Goal: Ask a question

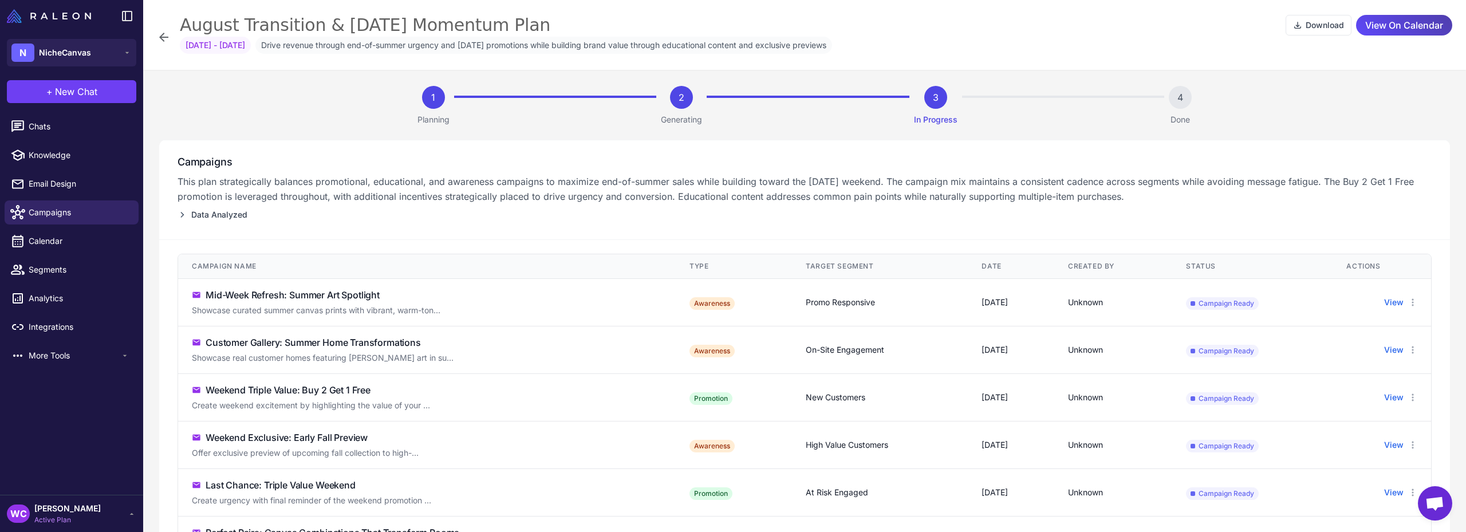
click at [166, 37] on icon at bounding box center [163, 37] width 9 height 9
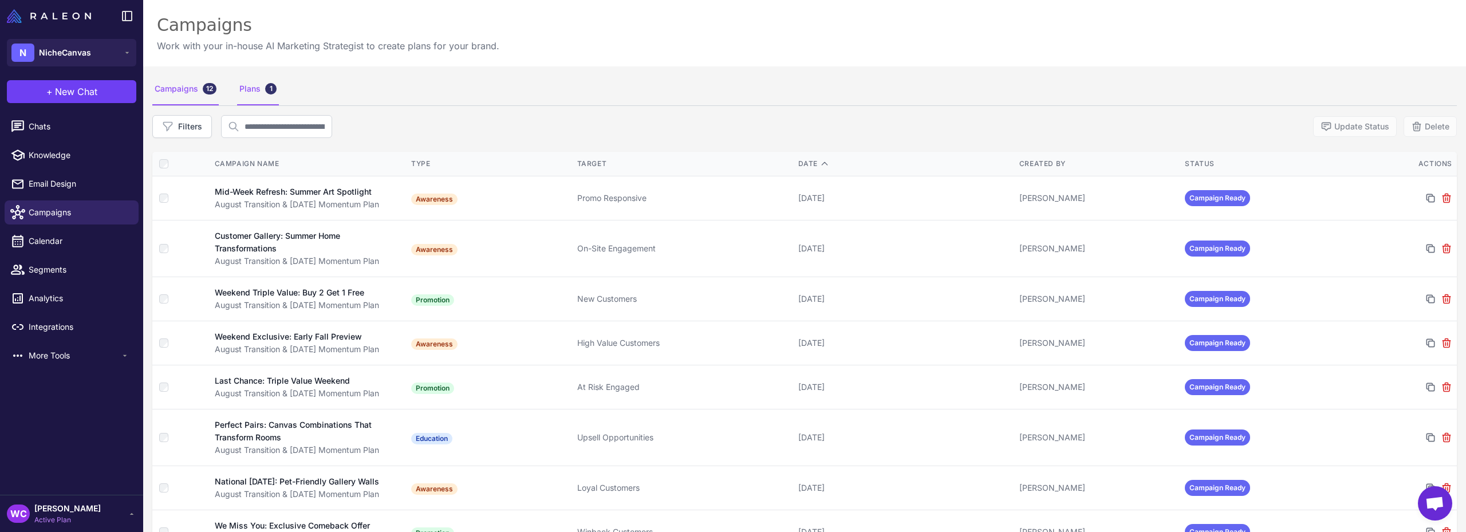
click at [247, 91] on div "Plans 1" at bounding box center [258, 89] width 42 height 32
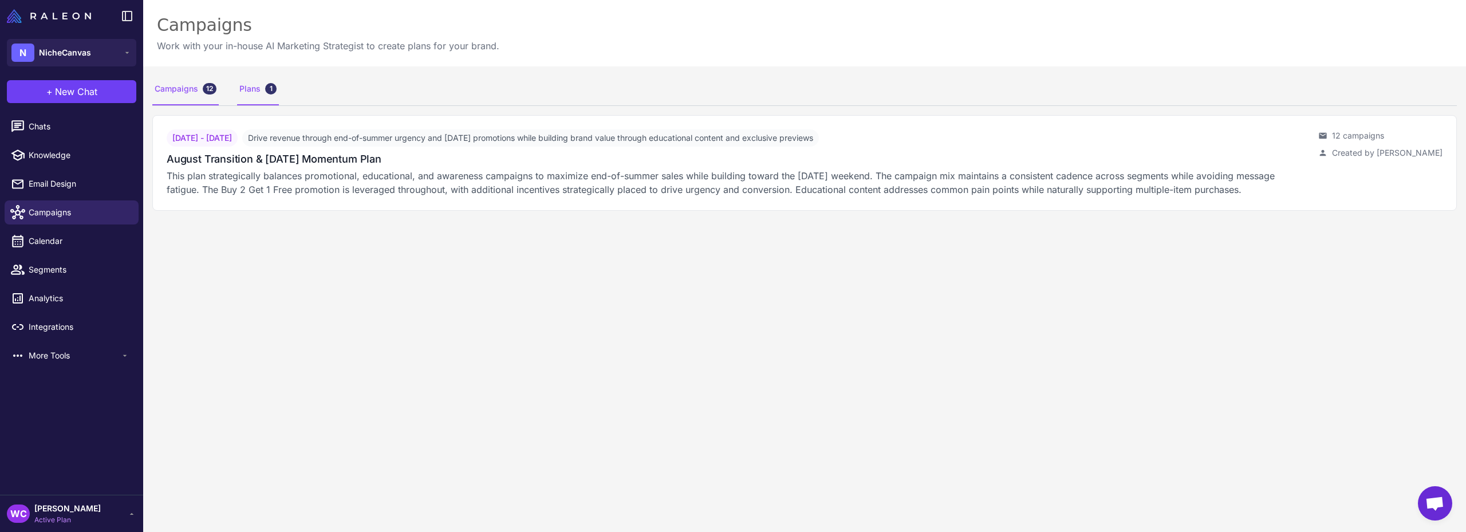
click at [196, 85] on div "Campaigns 12" at bounding box center [185, 89] width 66 height 32
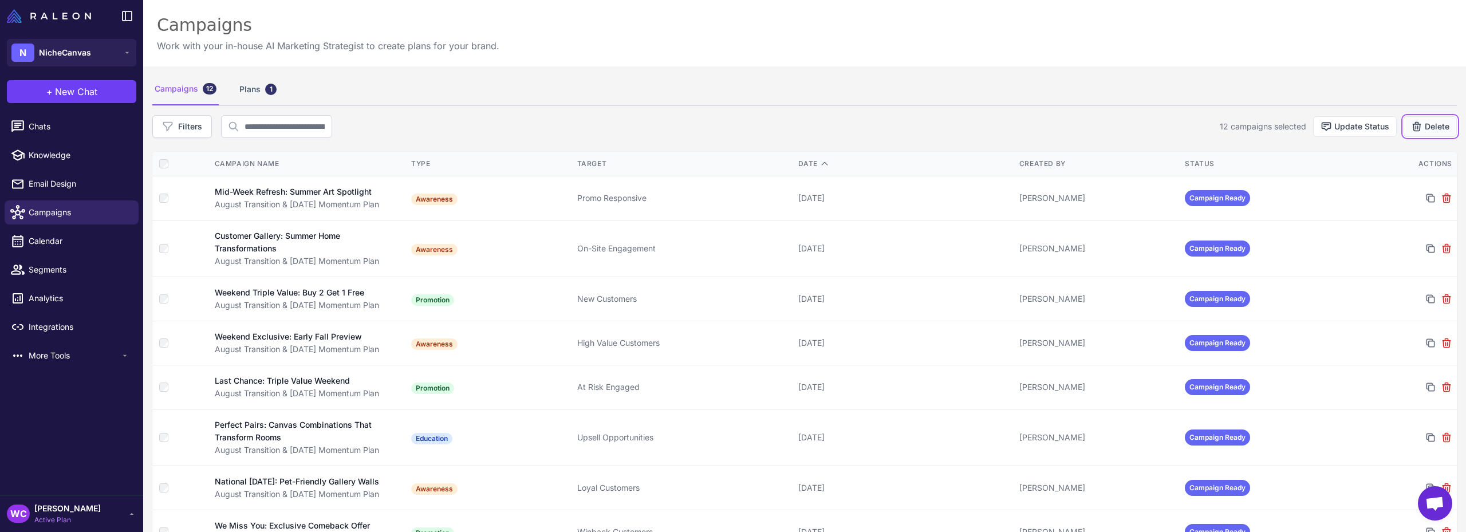
click at [1419, 128] on button "Delete" at bounding box center [1430, 126] width 53 height 21
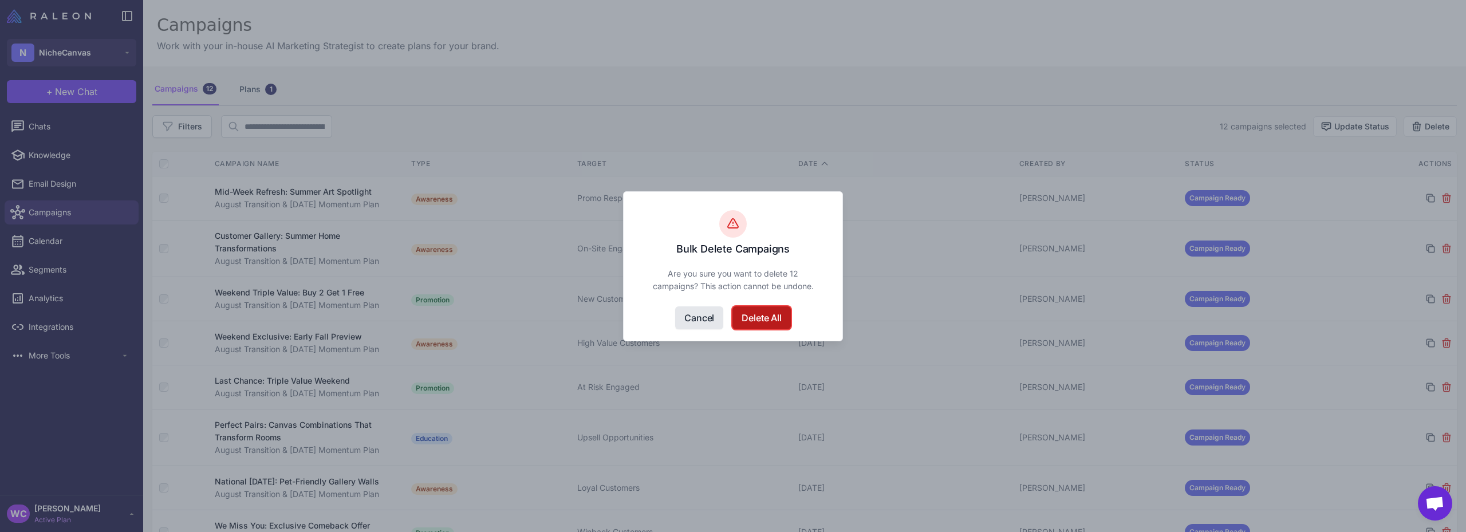
click at [768, 321] on button "Delete All" at bounding box center [762, 317] width 58 height 23
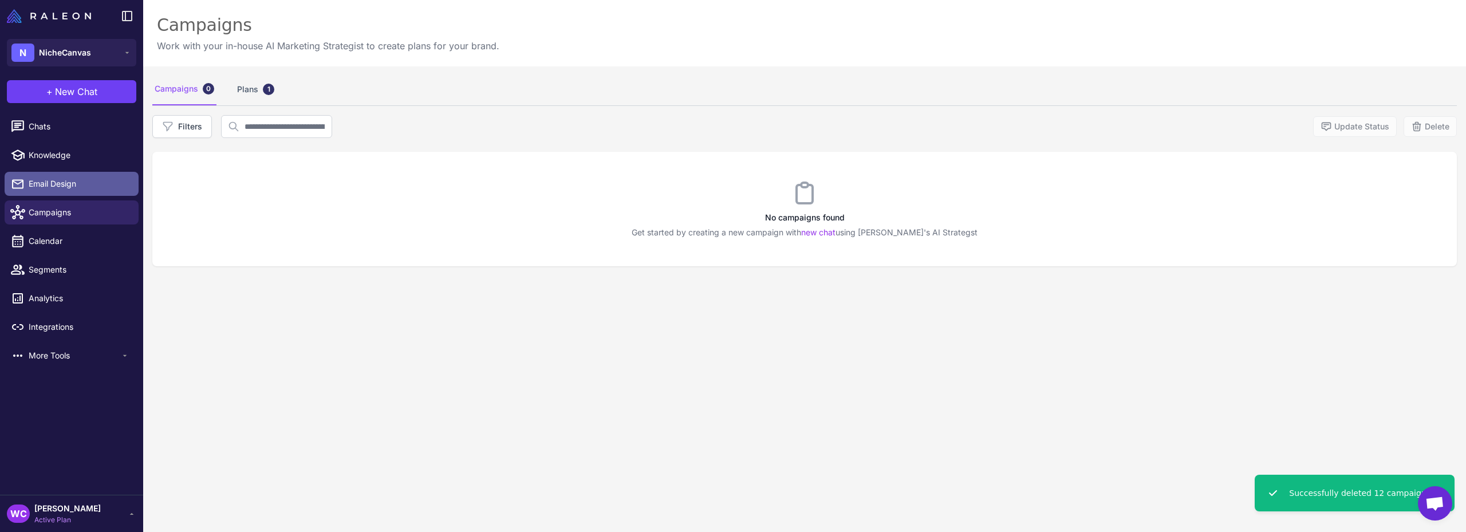
click at [58, 183] on span "Email Design" at bounding box center [79, 184] width 101 height 13
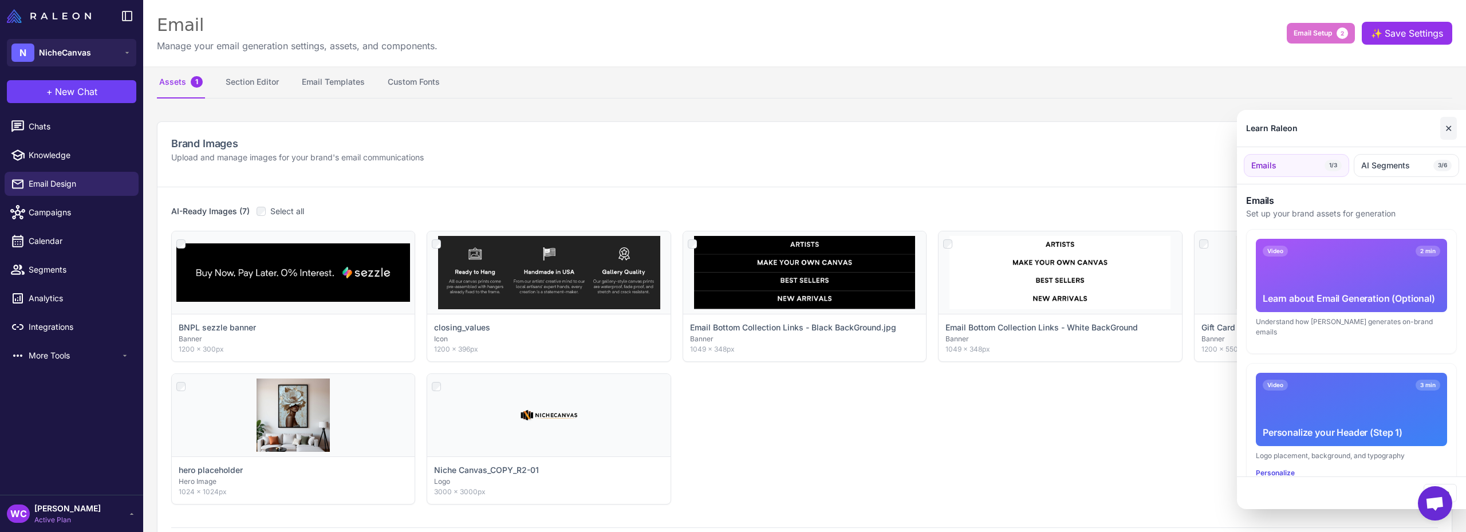
click at [1447, 130] on button "✕" at bounding box center [1449, 128] width 17 height 23
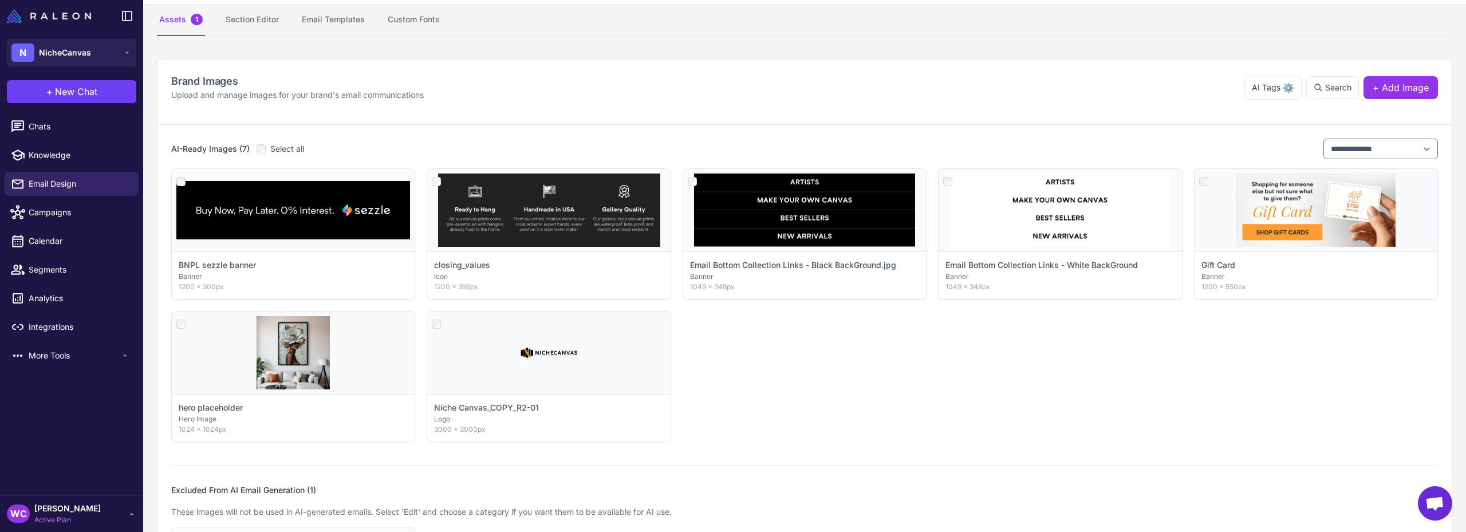
scroll to position [1, 0]
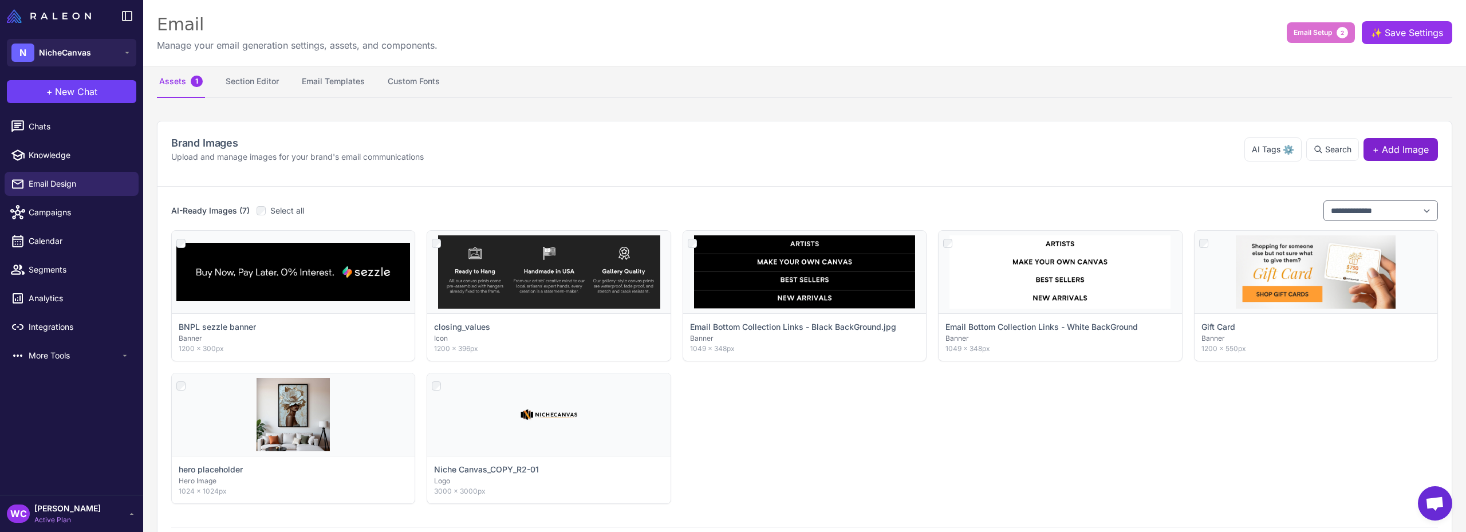
click at [1403, 148] on span "+ Add Image" at bounding box center [1401, 150] width 56 height 14
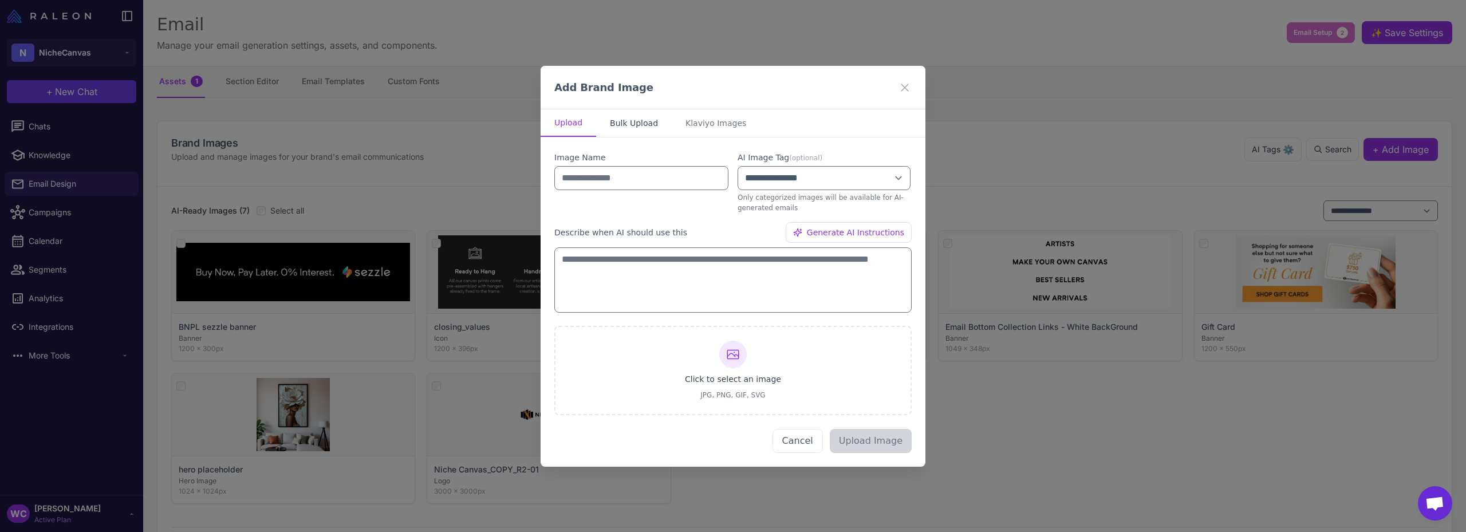
click at [630, 124] on button "Bulk Upload" at bounding box center [634, 122] width 76 height 27
select select "*******"
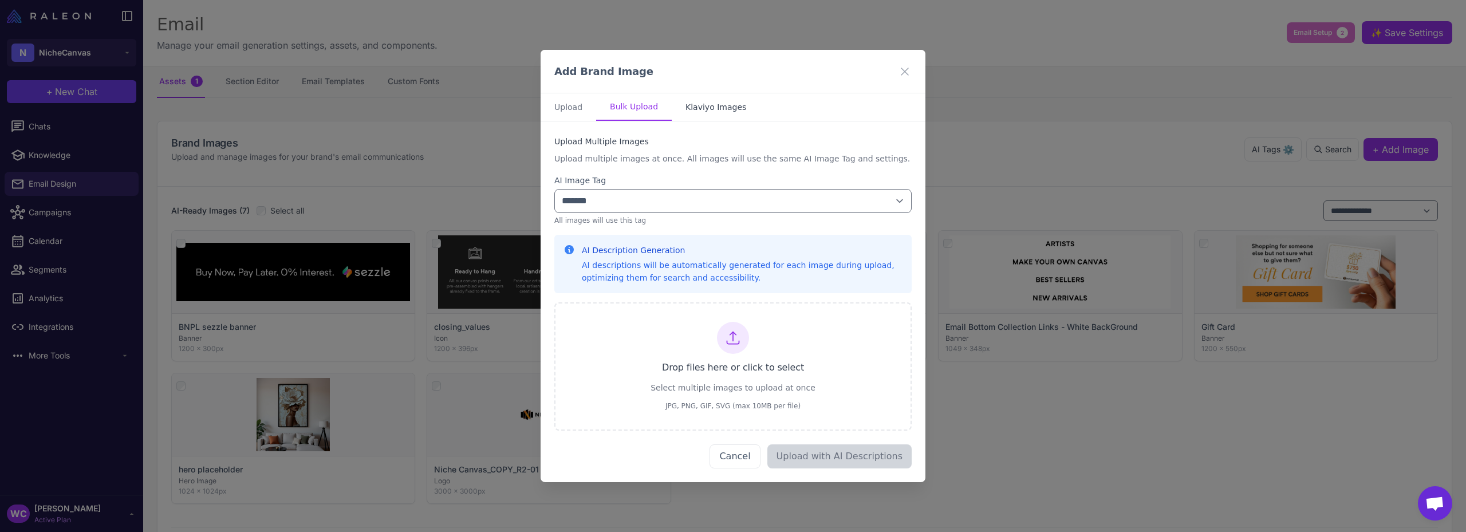
click at [716, 109] on button "Klaviyo Images" at bounding box center [716, 106] width 88 height 27
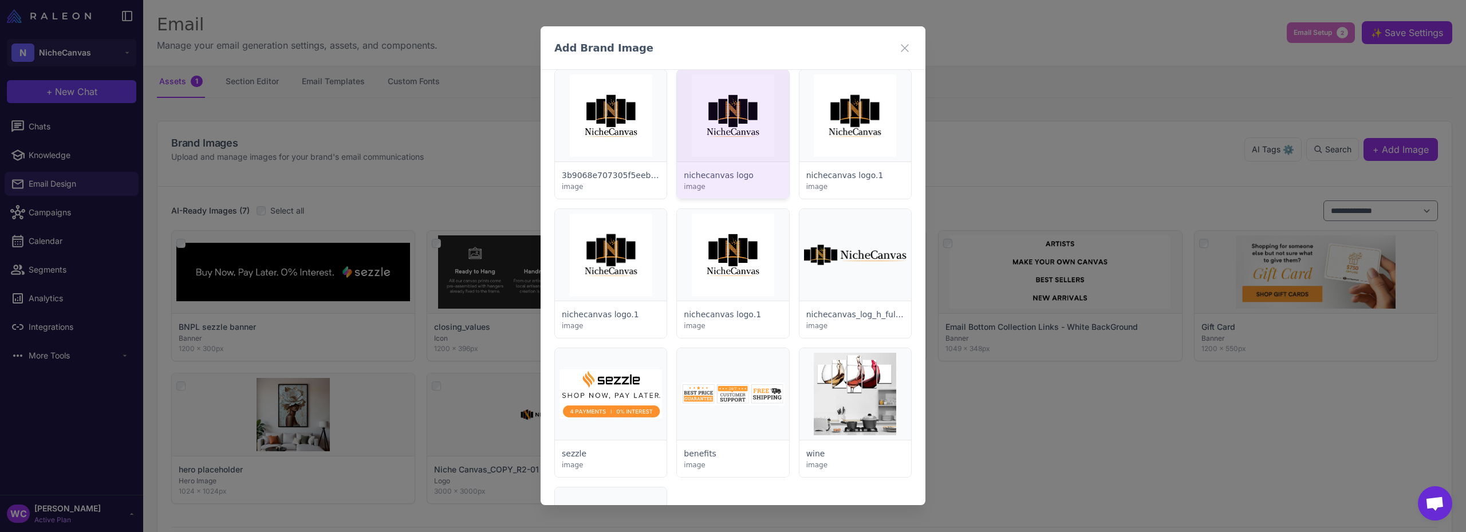
scroll to position [0, 0]
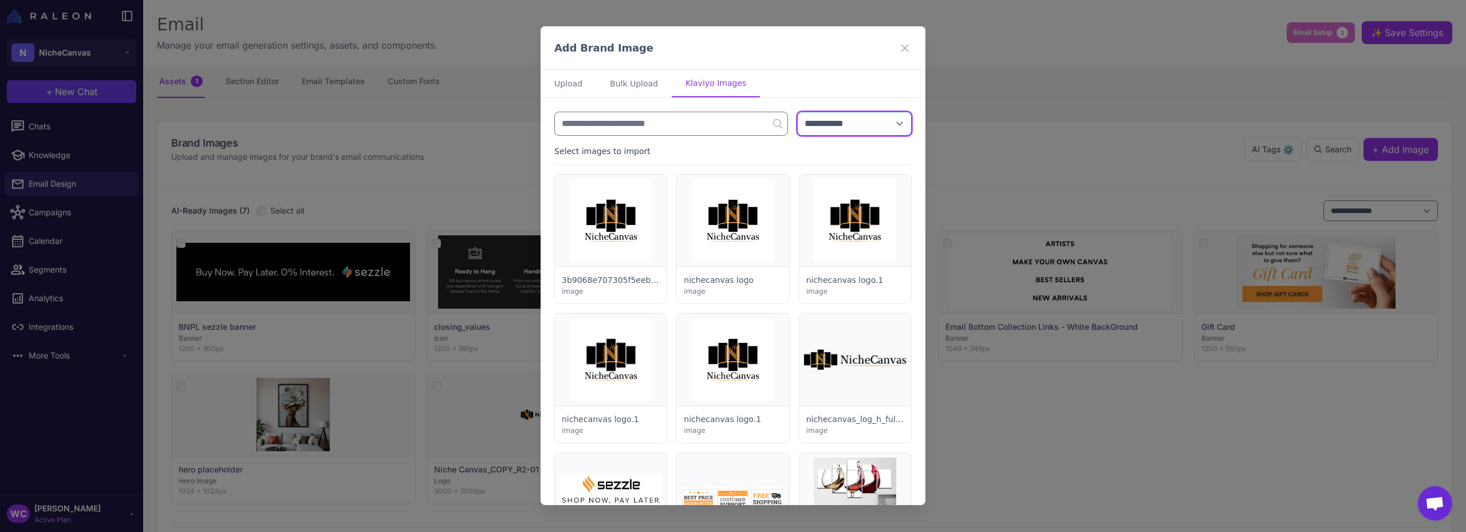
click at [833, 124] on select "**********" at bounding box center [854, 124] width 115 height 24
select select "***"
click at [797, 112] on select "**********" at bounding box center [854, 124] width 115 height 24
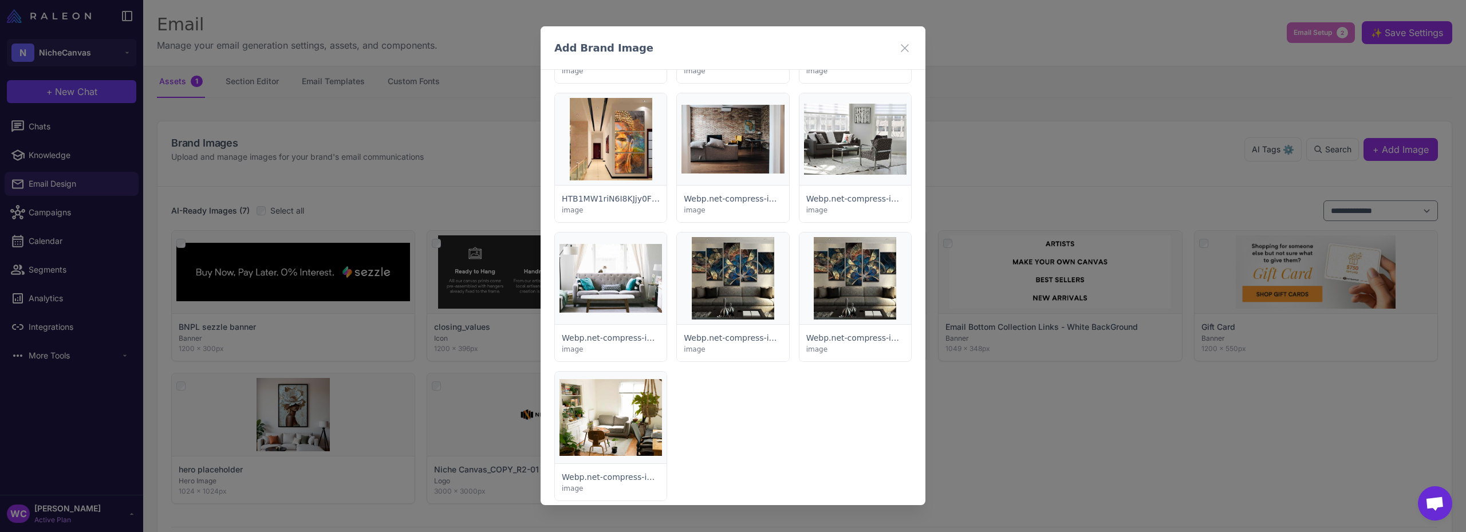
scroll to position [4449, 0]
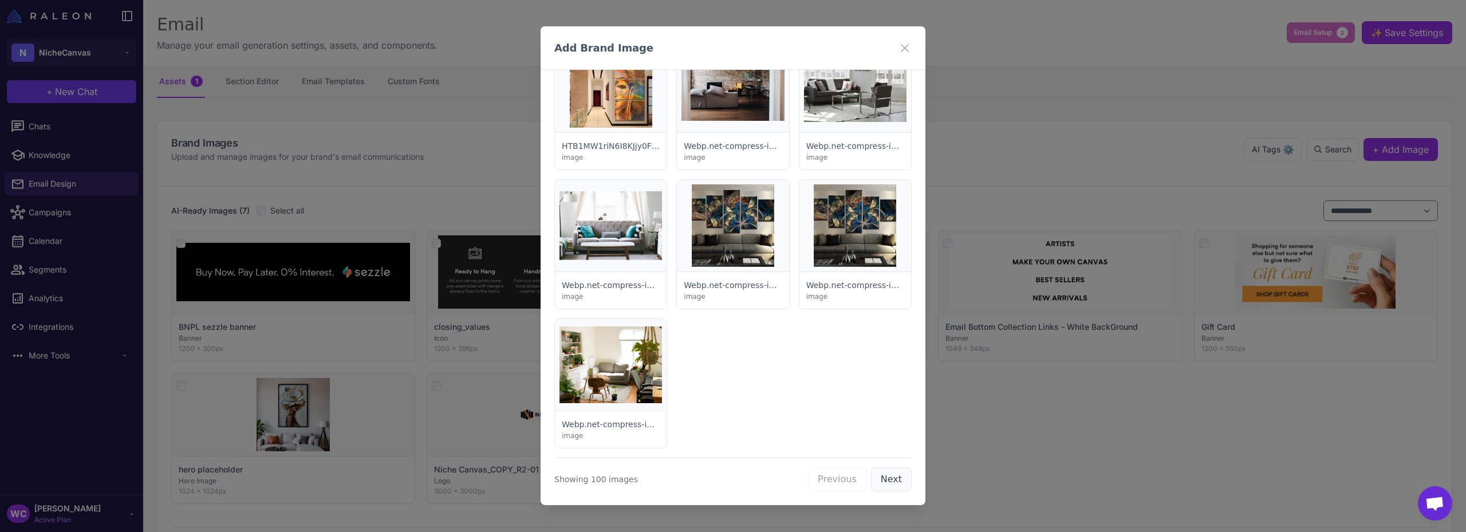
click at [887, 474] on button "Next" at bounding box center [891, 479] width 41 height 24
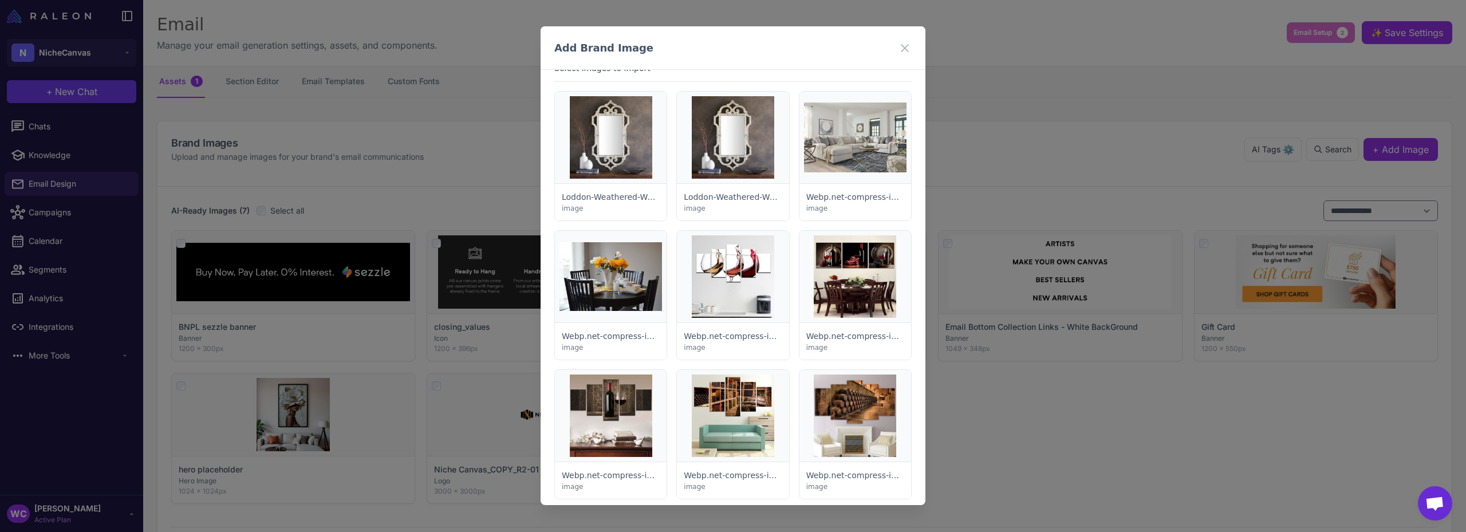
scroll to position [0, 0]
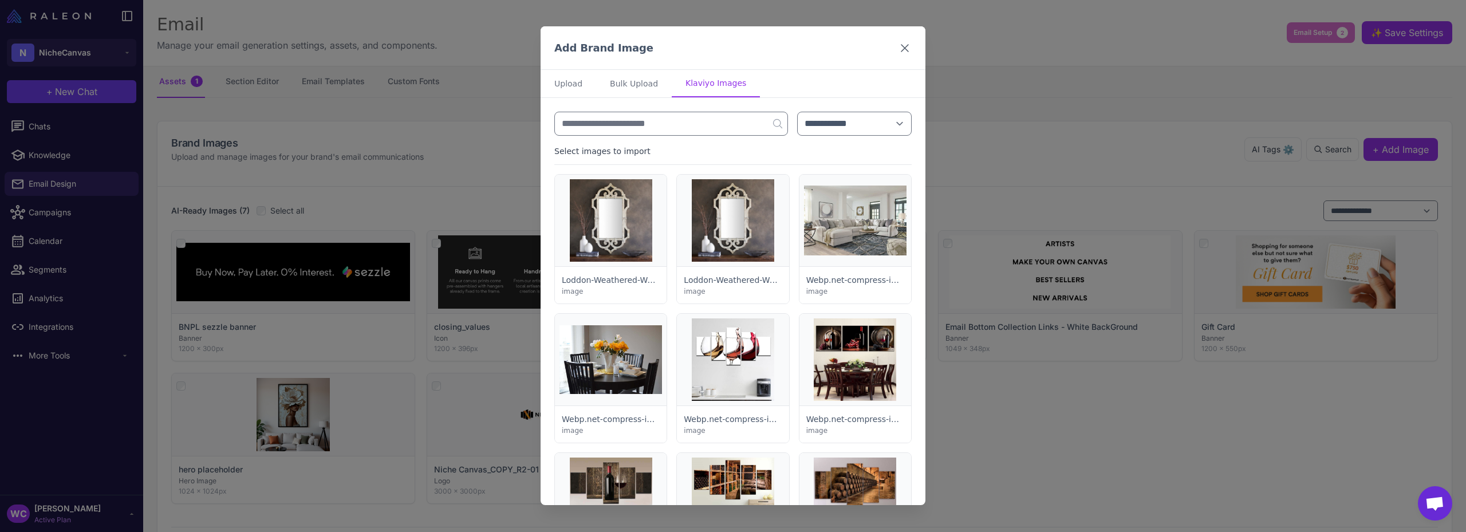
click at [899, 48] on icon at bounding box center [905, 48] width 14 height 14
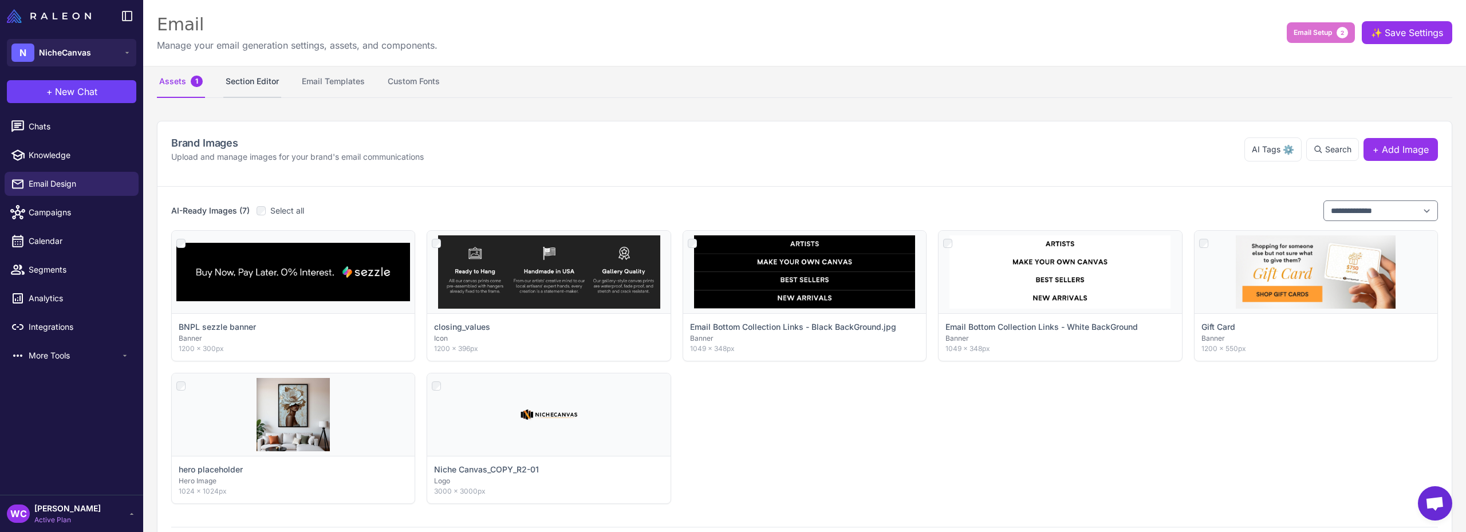
click at [254, 80] on button "Section Editor" at bounding box center [252, 82] width 58 height 32
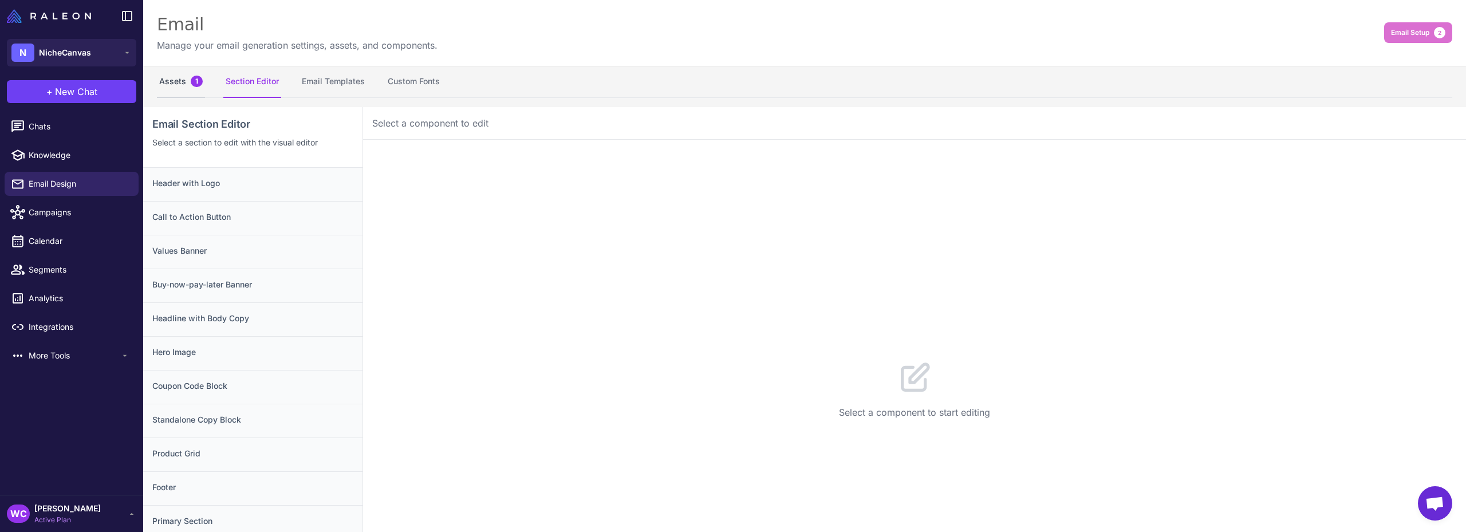
click at [178, 83] on button "Assets 1" at bounding box center [181, 82] width 48 height 32
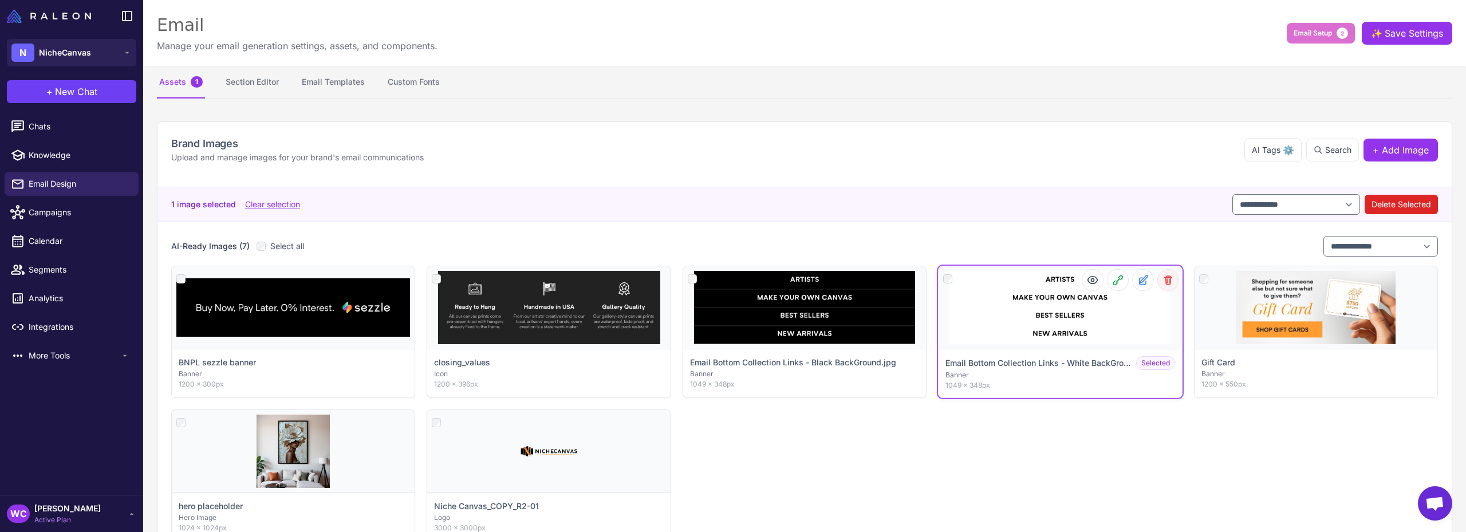
click at [1166, 285] on icon at bounding box center [1168, 279] width 11 height 11
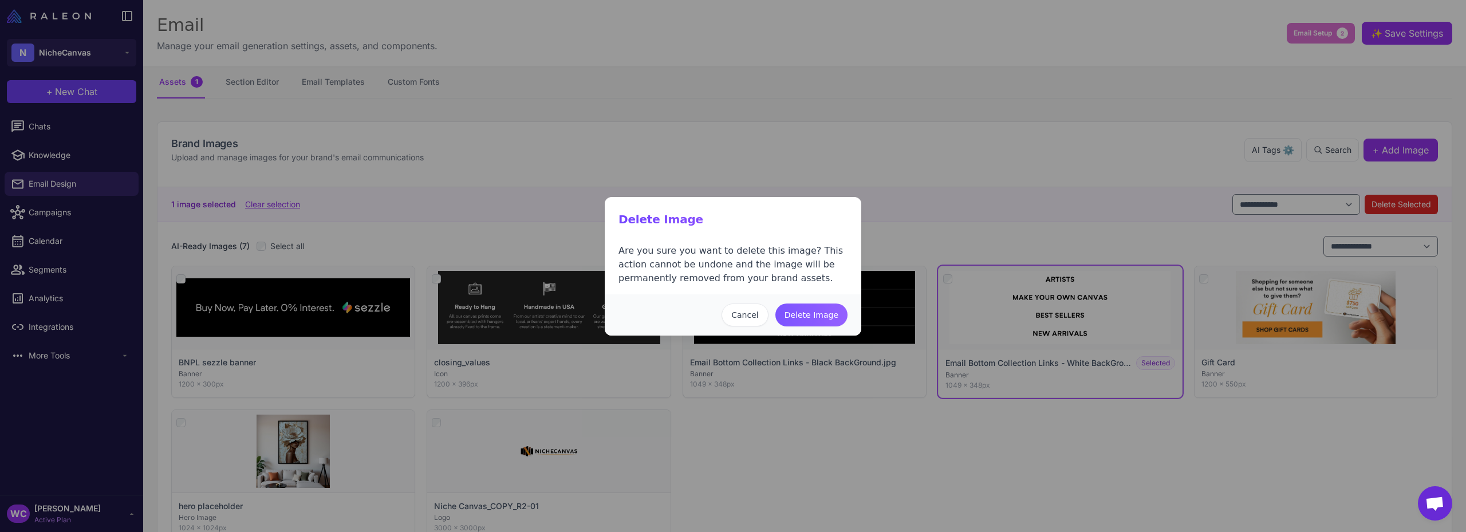
click at [819, 314] on button "Delete Image" at bounding box center [812, 315] width 72 height 23
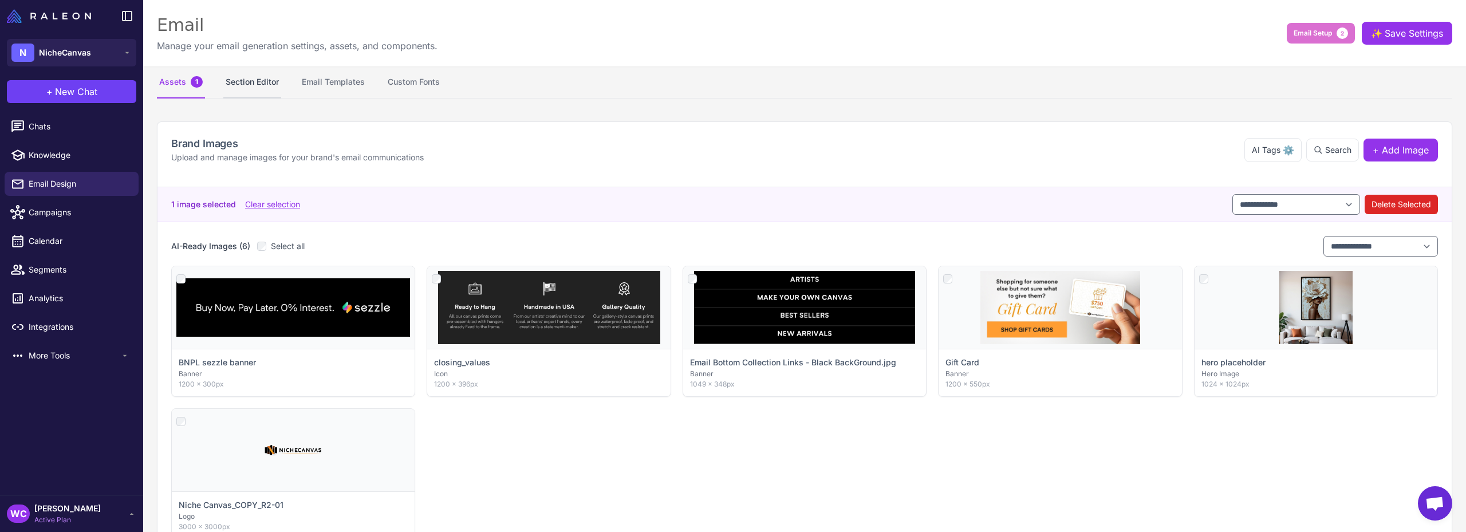
click at [256, 79] on button "Section Editor" at bounding box center [252, 82] width 58 height 32
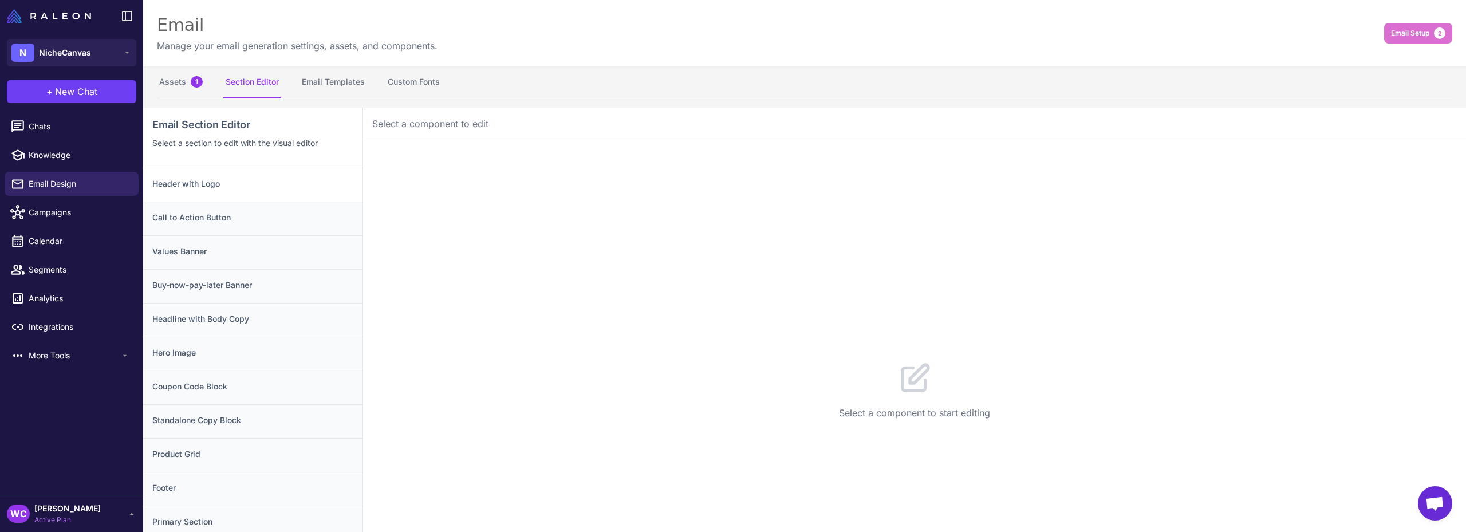
click at [256, 188] on h3 "Header with Logo" at bounding box center [252, 184] width 201 height 13
click at [443, 163] on button "Configuration 1" at bounding box center [461, 158] width 96 height 32
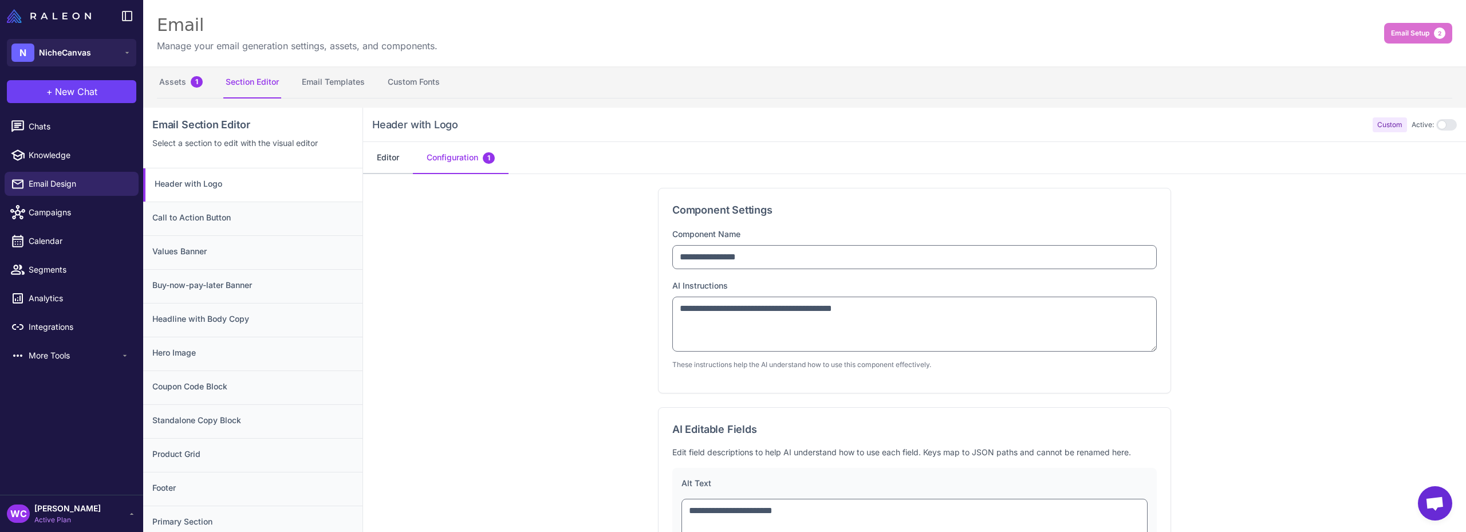
click at [384, 159] on button "Editor" at bounding box center [388, 158] width 50 height 32
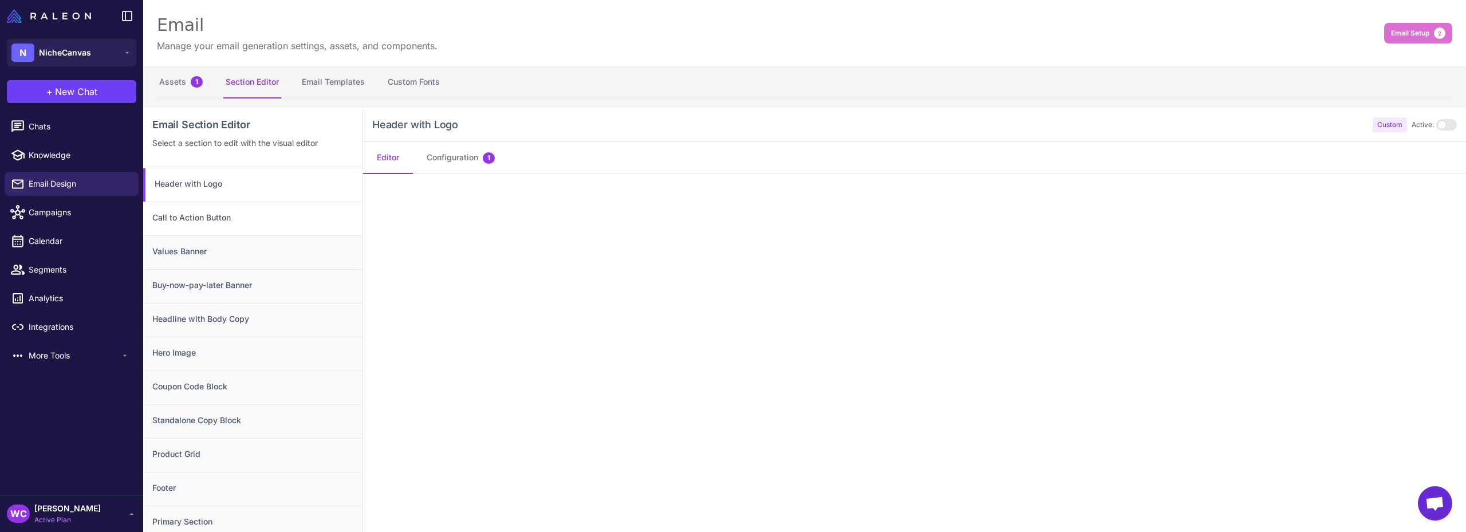
click at [225, 222] on h3 "Call to Action Button" at bounding box center [252, 217] width 201 height 13
click at [207, 261] on div "Values Banner" at bounding box center [252, 252] width 219 height 34
click at [201, 289] on h3 "Buy-now-pay-later Banner" at bounding box center [252, 285] width 201 height 13
click at [337, 81] on button "Email Templates" at bounding box center [334, 82] width 68 height 32
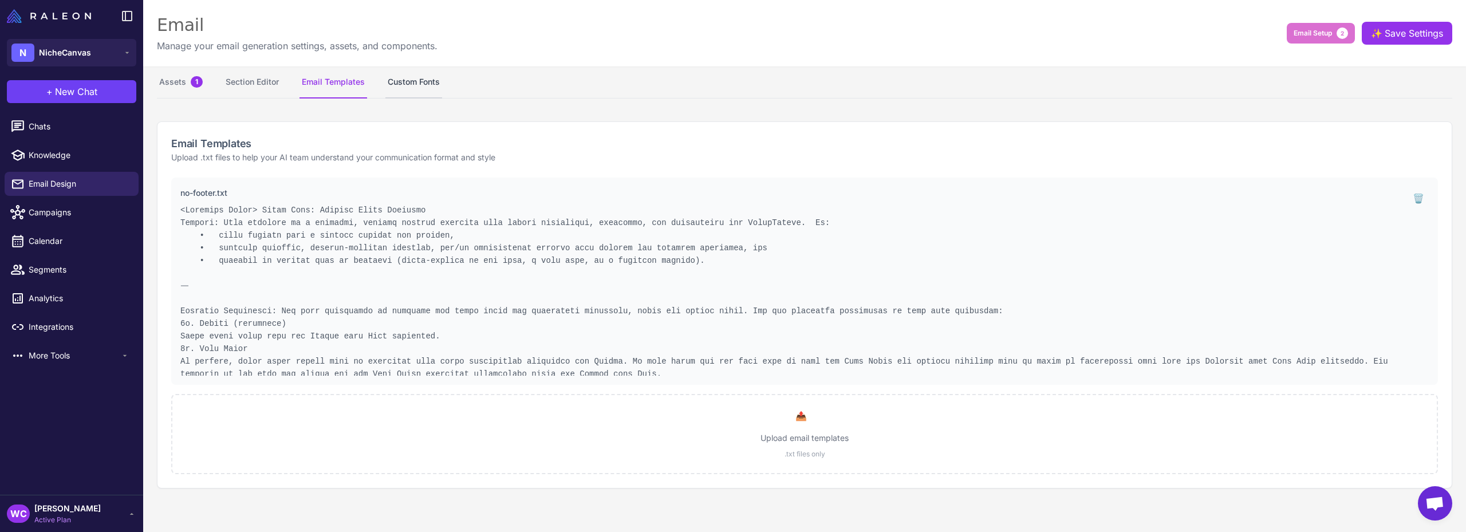
click at [432, 72] on button "Custom Fonts" at bounding box center [414, 82] width 57 height 32
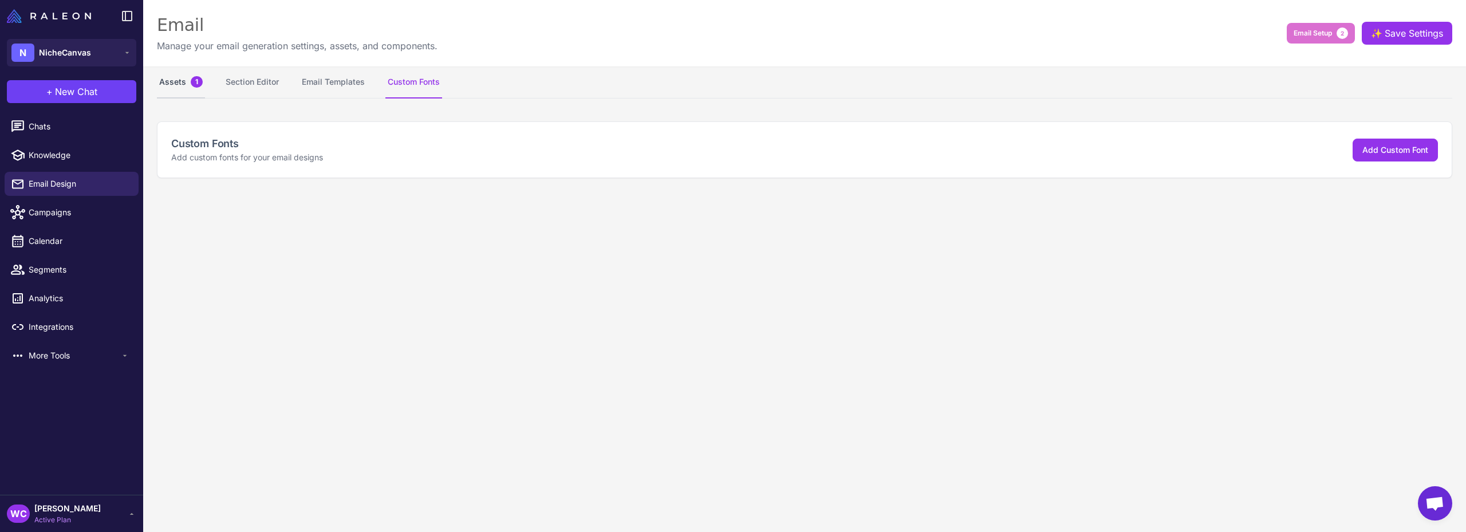
click at [171, 76] on button "Assets 1" at bounding box center [181, 82] width 48 height 32
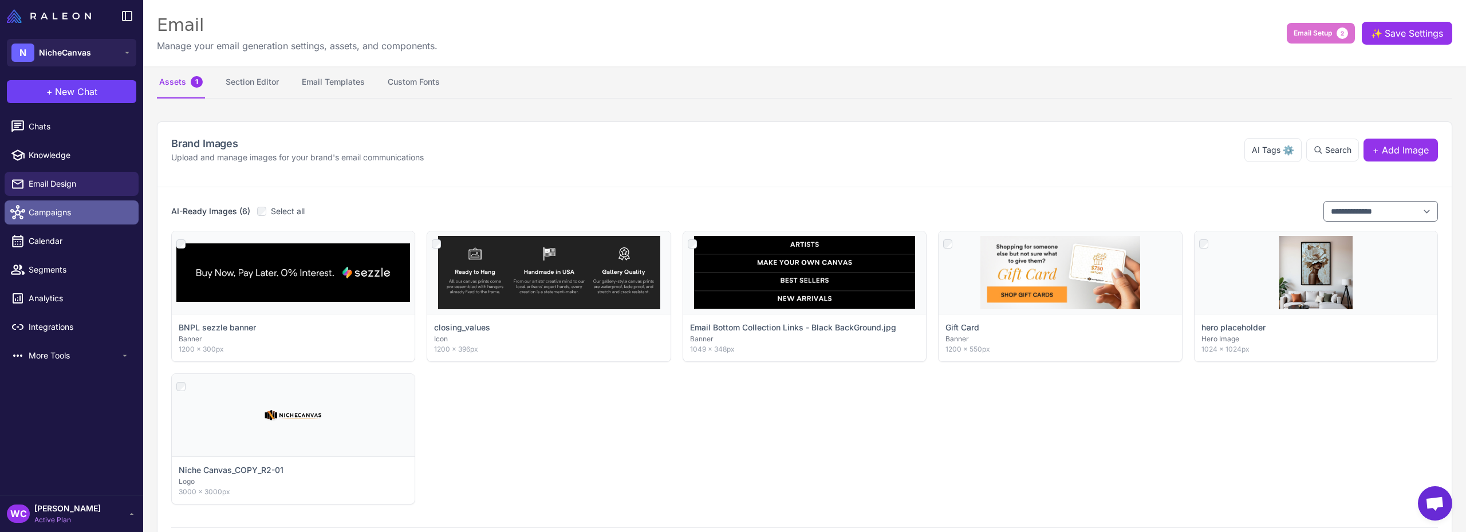
click at [39, 222] on link "Campaigns" at bounding box center [72, 212] width 134 height 24
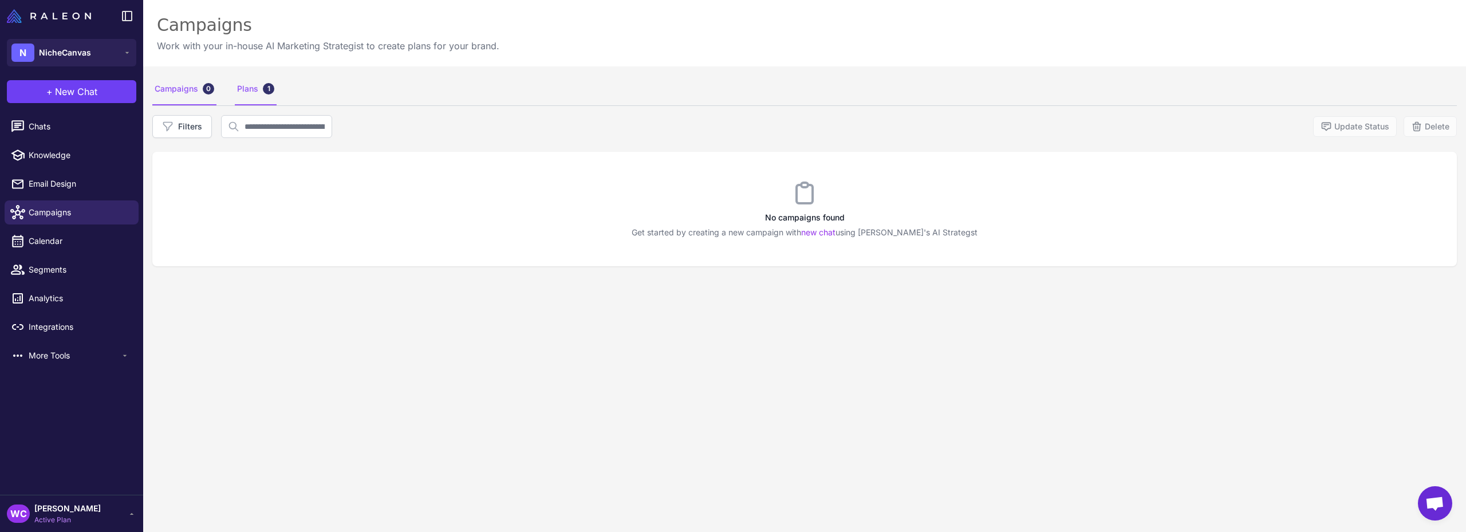
click at [246, 87] on div "Plans 1" at bounding box center [256, 89] width 42 height 32
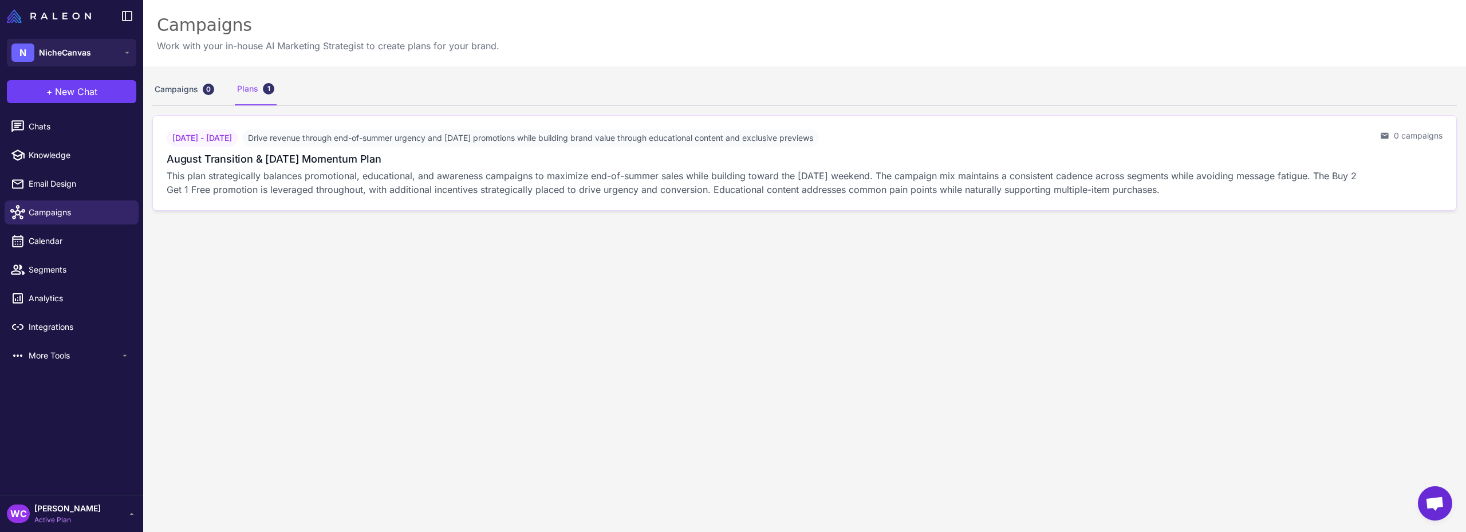
click at [1166, 167] on div "[DATE] - [DATE] Drive revenue through end-of-summer urgency and [DATE] promotio…" at bounding box center [769, 162] width 1205 height 67
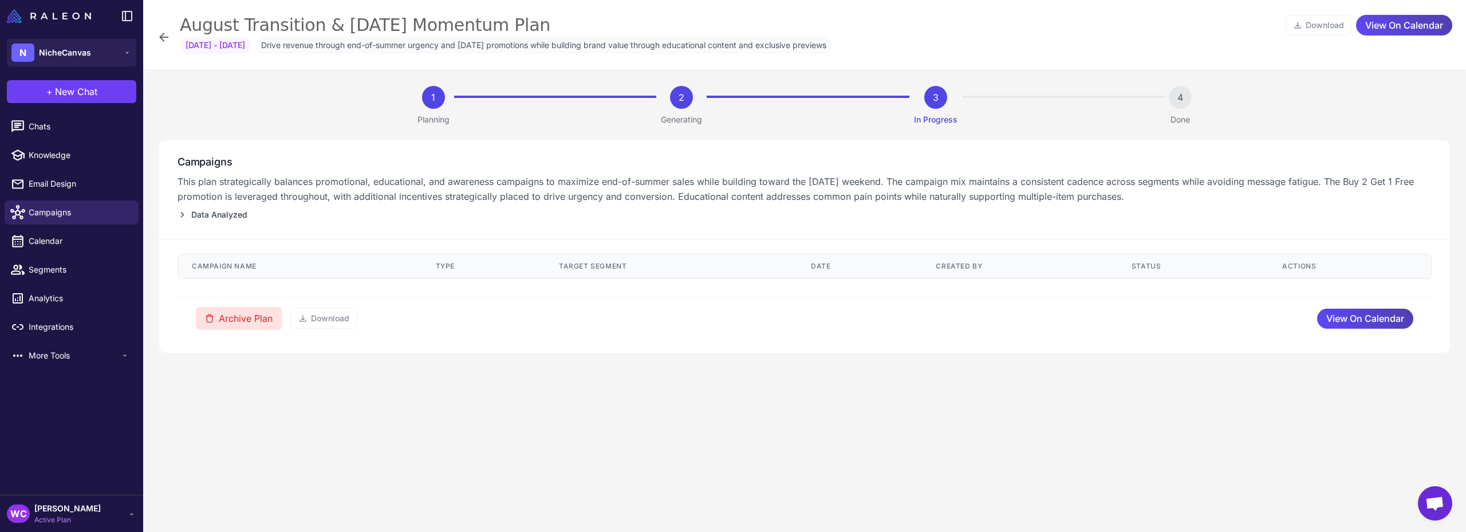
click at [256, 321] on button "Archive Plan" at bounding box center [239, 318] width 86 height 23
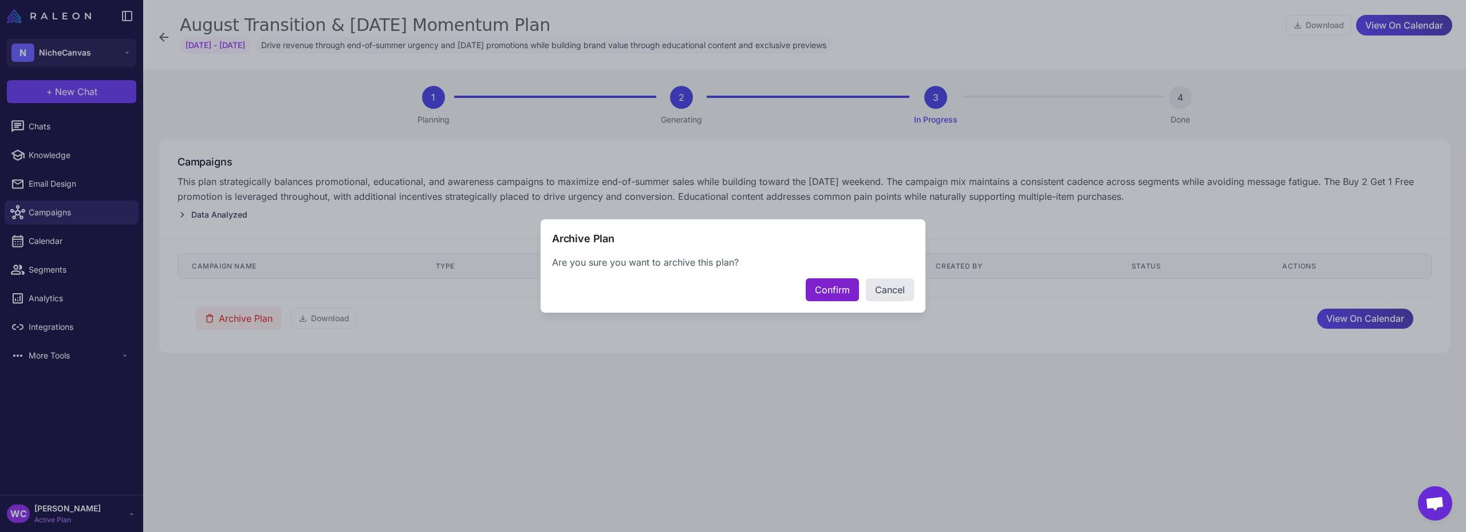
click at [816, 286] on button "Confirm" at bounding box center [832, 289] width 53 height 23
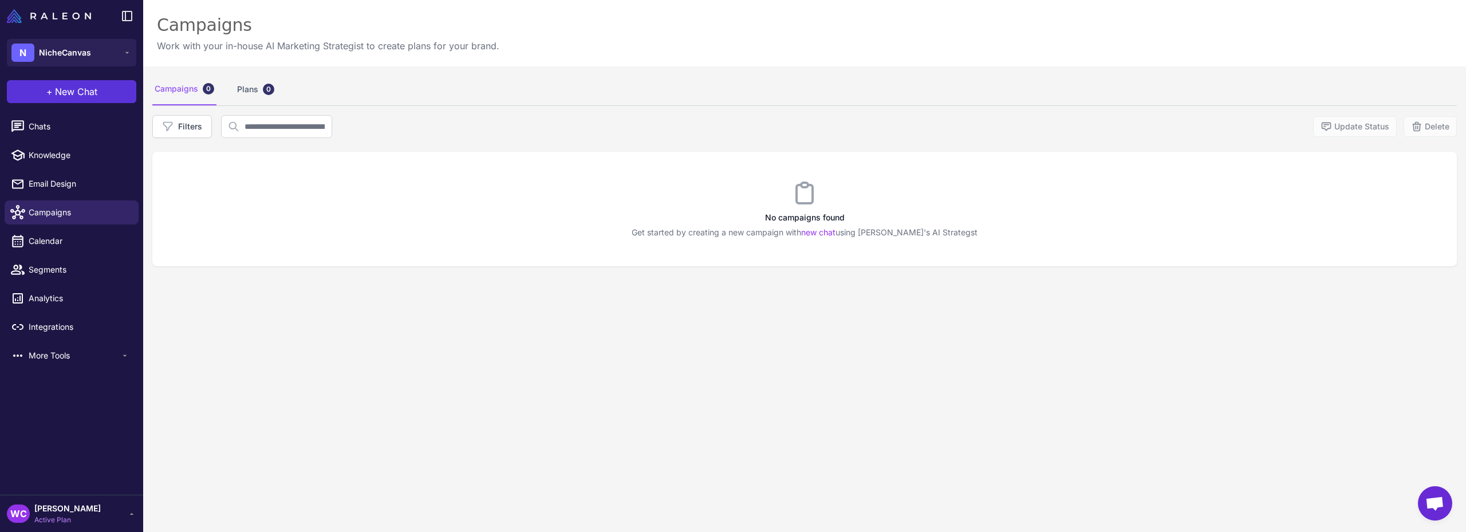
click at [112, 86] on button "+ New Chat" at bounding box center [71, 91] width 129 height 23
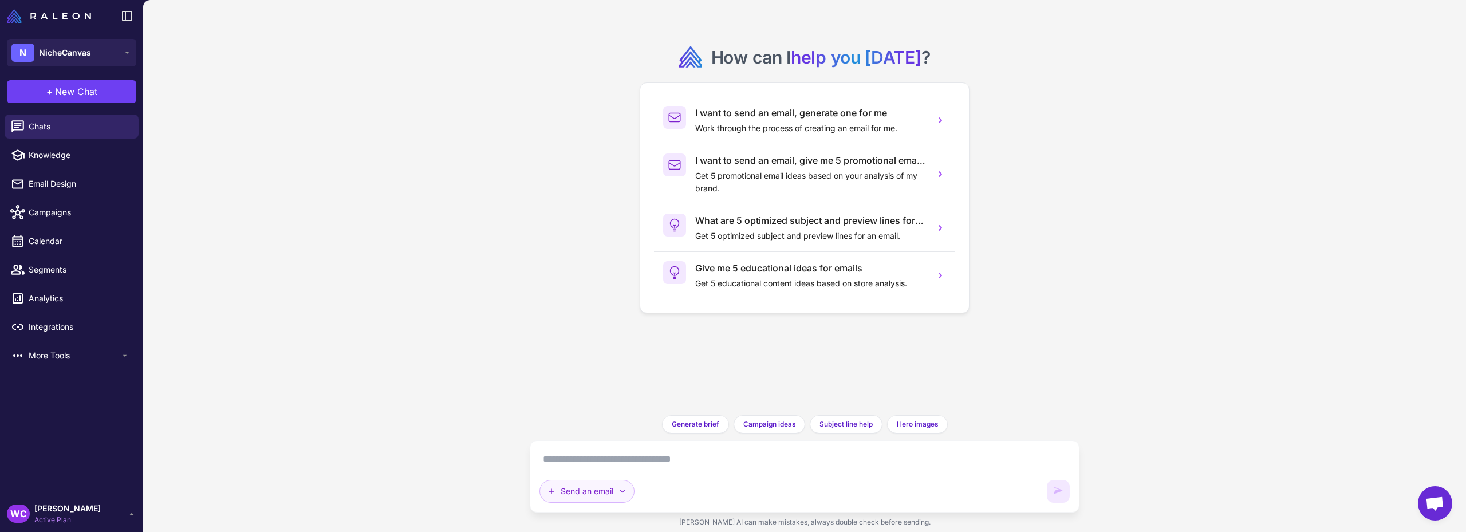
click at [602, 490] on button "Send an email" at bounding box center [587, 491] width 95 height 23
click at [593, 441] on button "Plan multiple emails" at bounding box center [594, 442] width 109 height 22
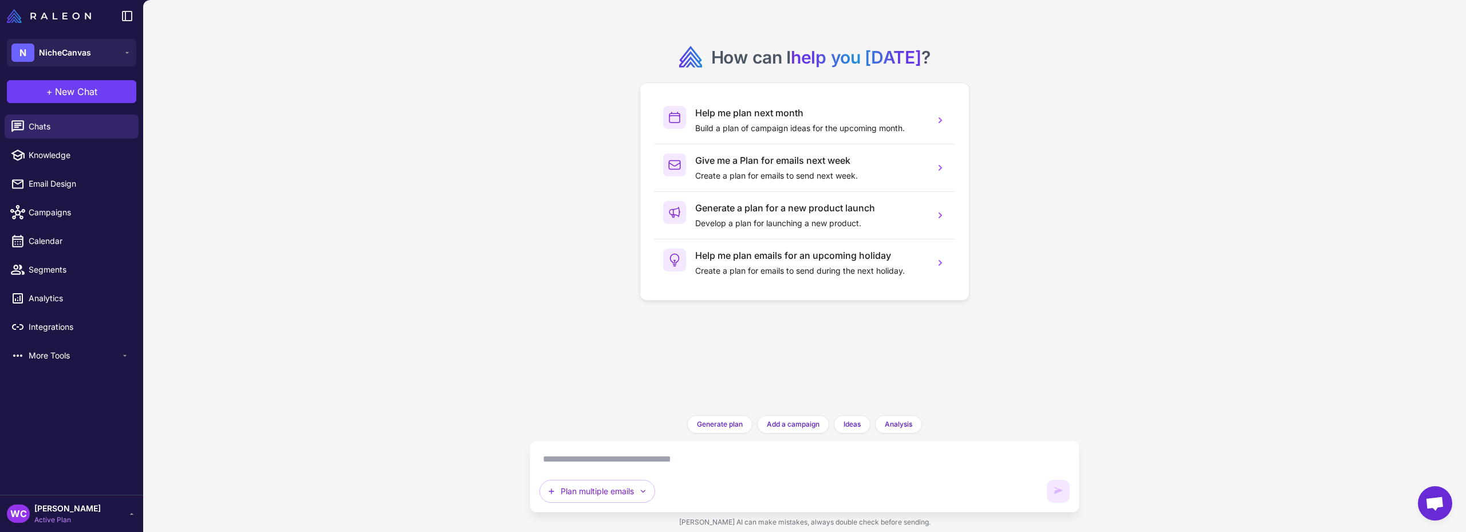
click at [675, 453] on textarea at bounding box center [805, 459] width 530 height 18
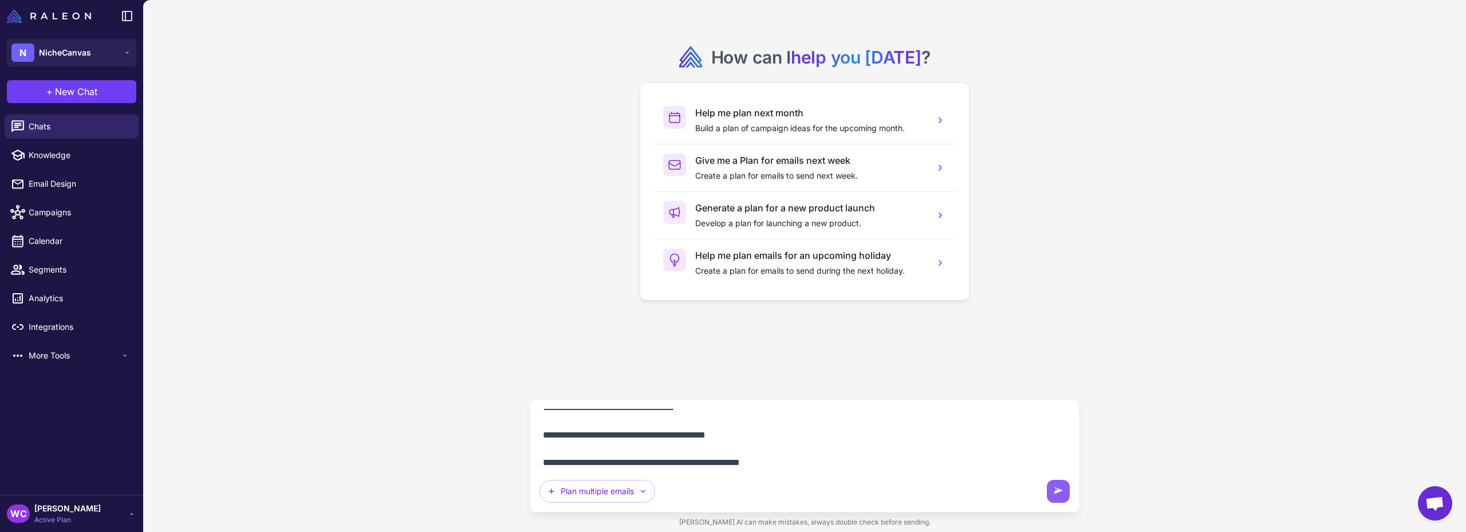
scroll to position [14, 0]
drag, startPoint x: 819, startPoint y: 462, endPoint x: 716, endPoint y: 458, distance: 103.2
click at [716, 458] on textarea "**********" at bounding box center [805, 439] width 530 height 60
drag, startPoint x: 784, startPoint y: 430, endPoint x: 678, endPoint y: 434, distance: 106.0
click at [678, 434] on textarea "**********" at bounding box center [805, 439] width 530 height 60
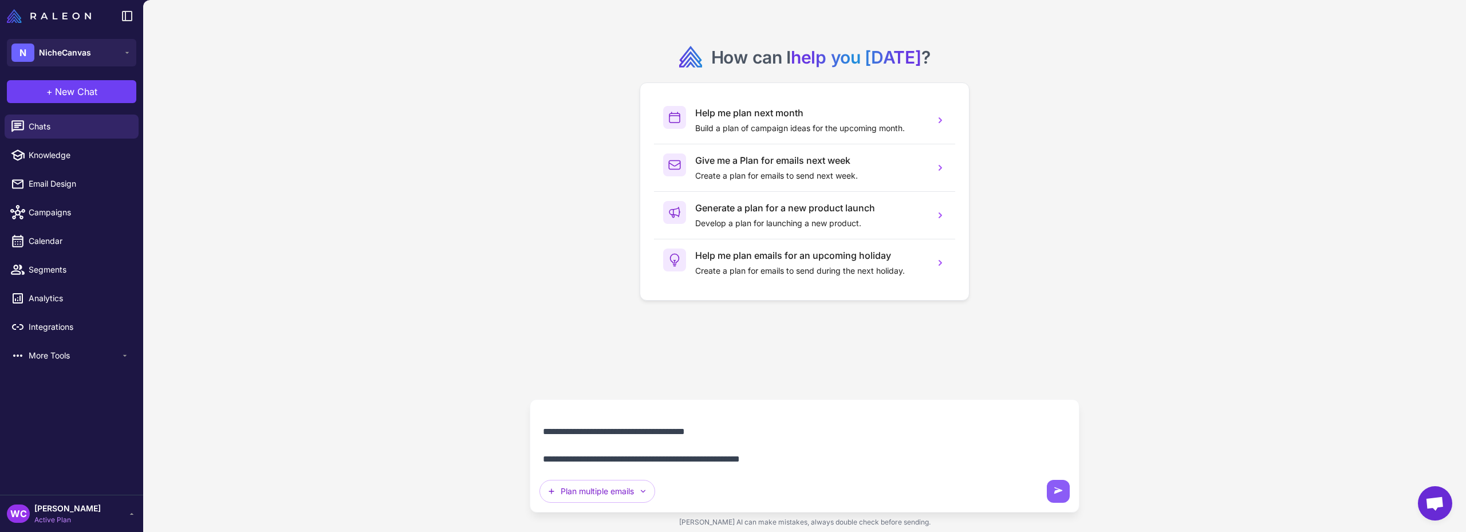
paste textarea "**********"
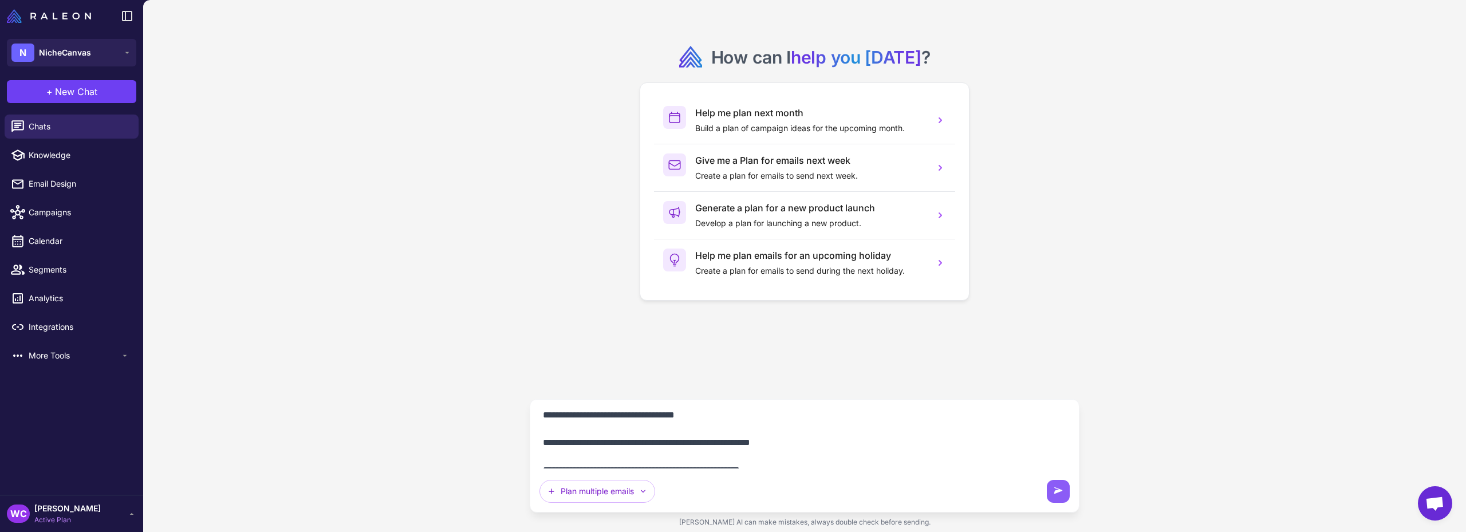
scroll to position [0, 0]
click at [749, 417] on textarea "**********" at bounding box center [805, 439] width 530 height 60
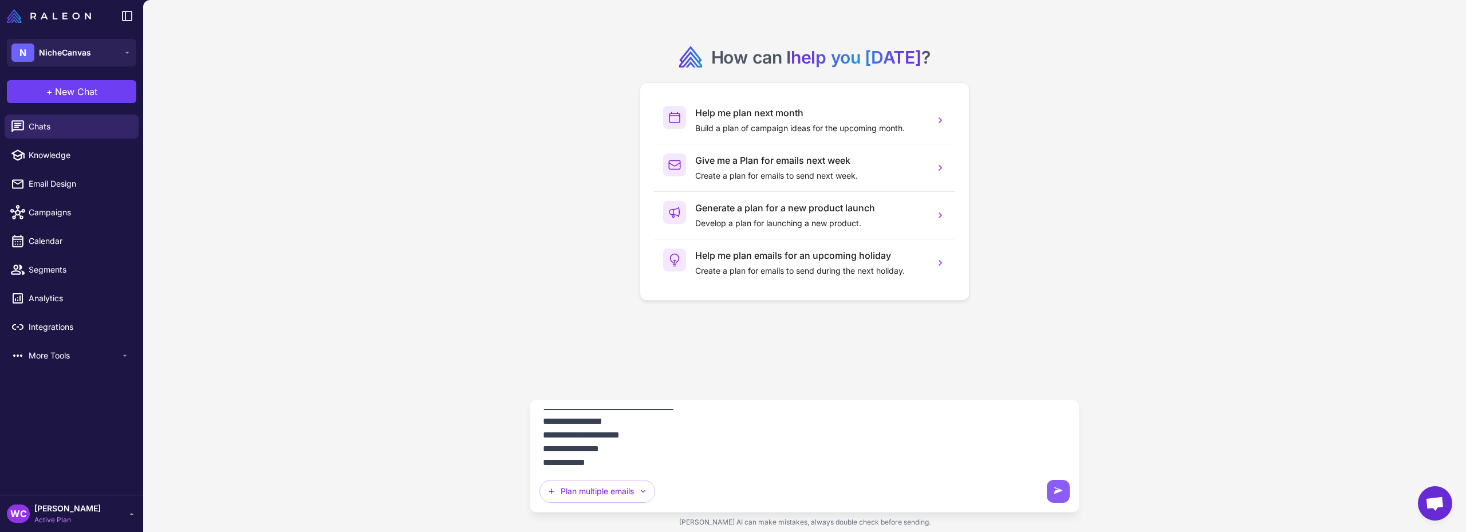
scroll to position [24, 0]
click at [588, 466] on textarea "**********" at bounding box center [805, 439] width 530 height 60
click at [727, 419] on textarea "**********" at bounding box center [805, 439] width 530 height 60
click at [751, 434] on textarea "**********" at bounding box center [805, 439] width 530 height 60
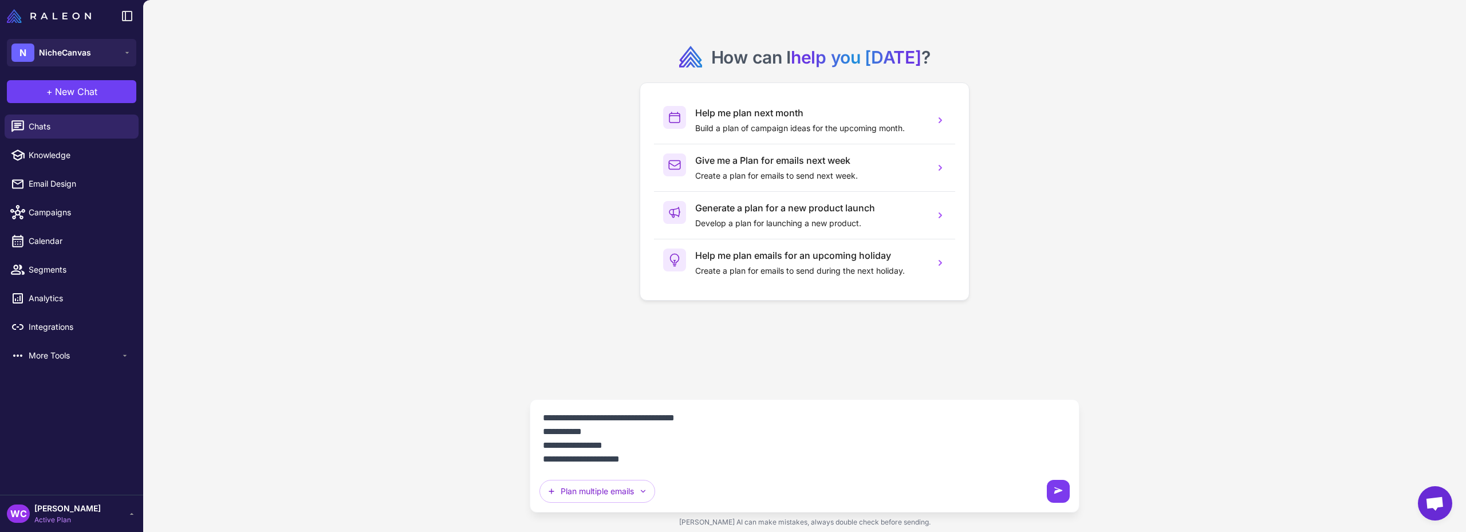
type textarea "**********"
click at [1062, 490] on icon at bounding box center [1059, 490] width 9 height 6
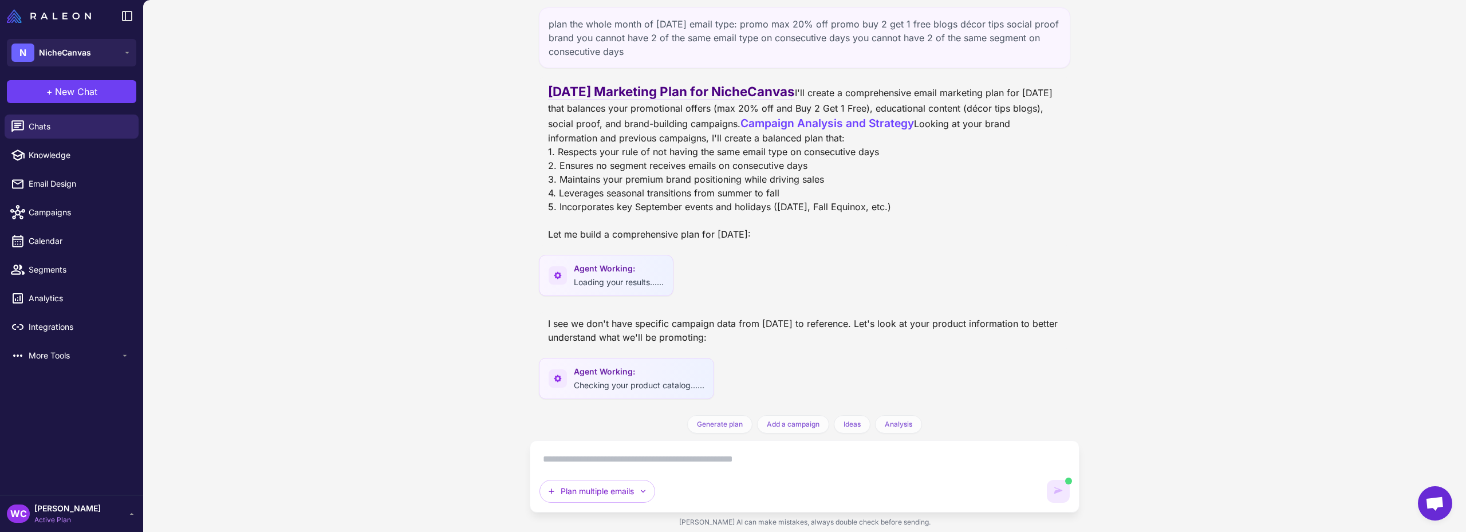
scroll to position [89, 0]
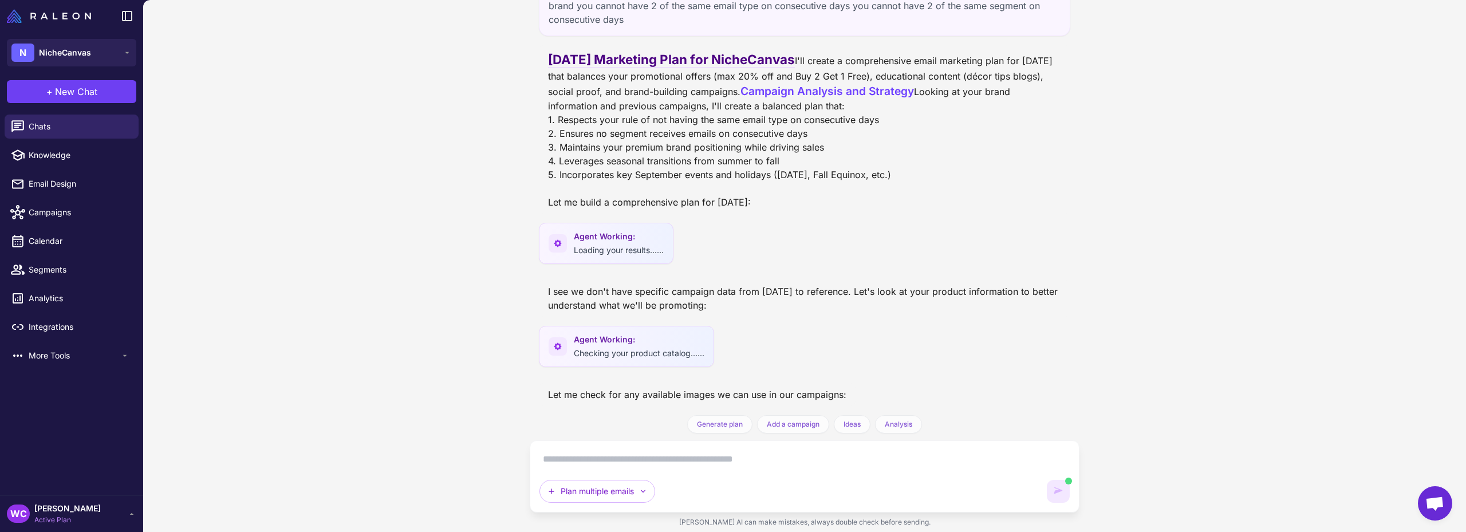
click at [556, 196] on div "[DATE] Marketing Plan for NicheCanvas I'll create a comprehensive email marketi…" at bounding box center [804, 129] width 513 height 159
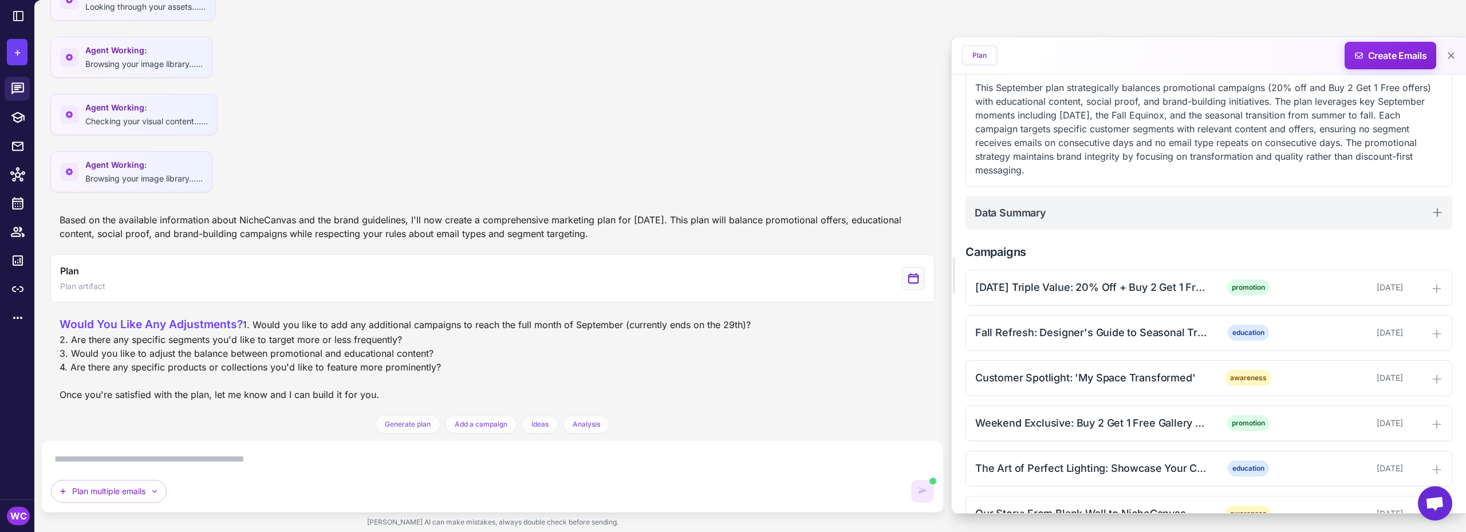
scroll to position [0, 0]
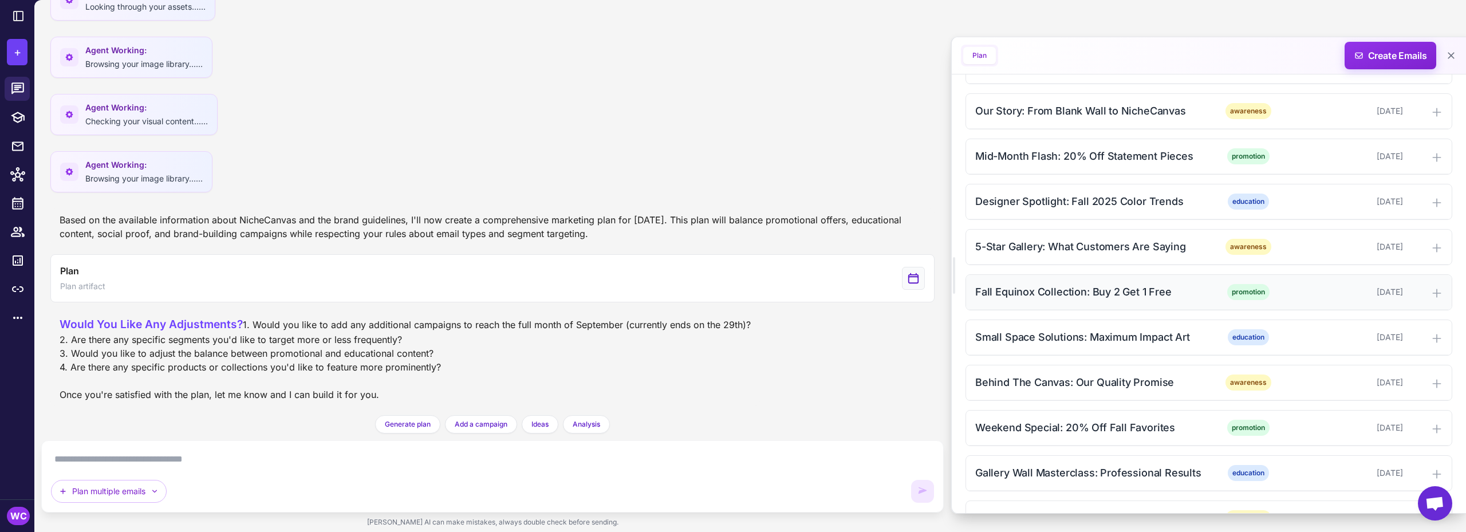
scroll to position [565, 0]
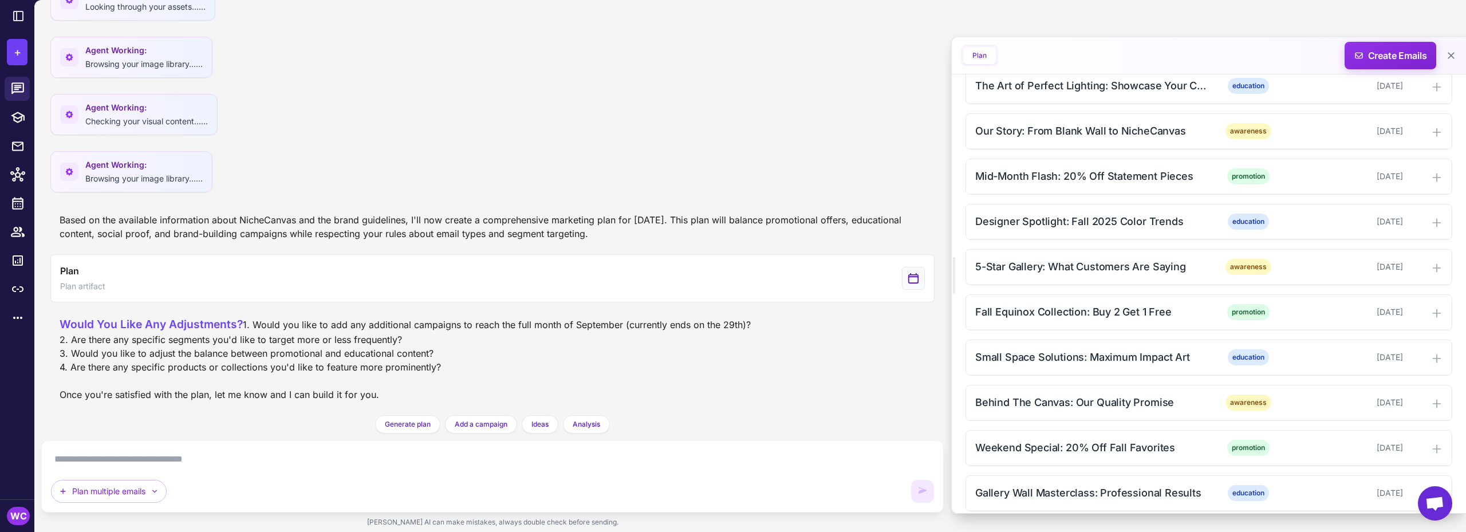
click at [308, 327] on div "Would You Like Any Adjustments? 1. Would you like to add any additional campaig…" at bounding box center [405, 358] width 691 height 85
click at [186, 463] on textarea at bounding box center [492, 459] width 883 height 18
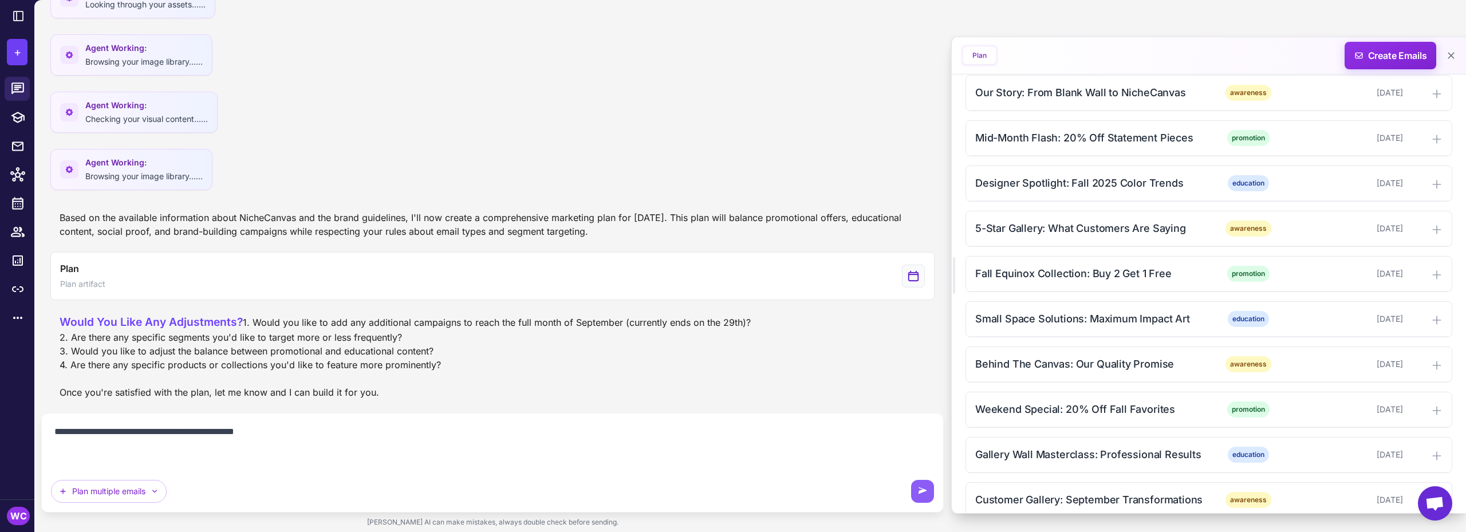
scroll to position [623, 0]
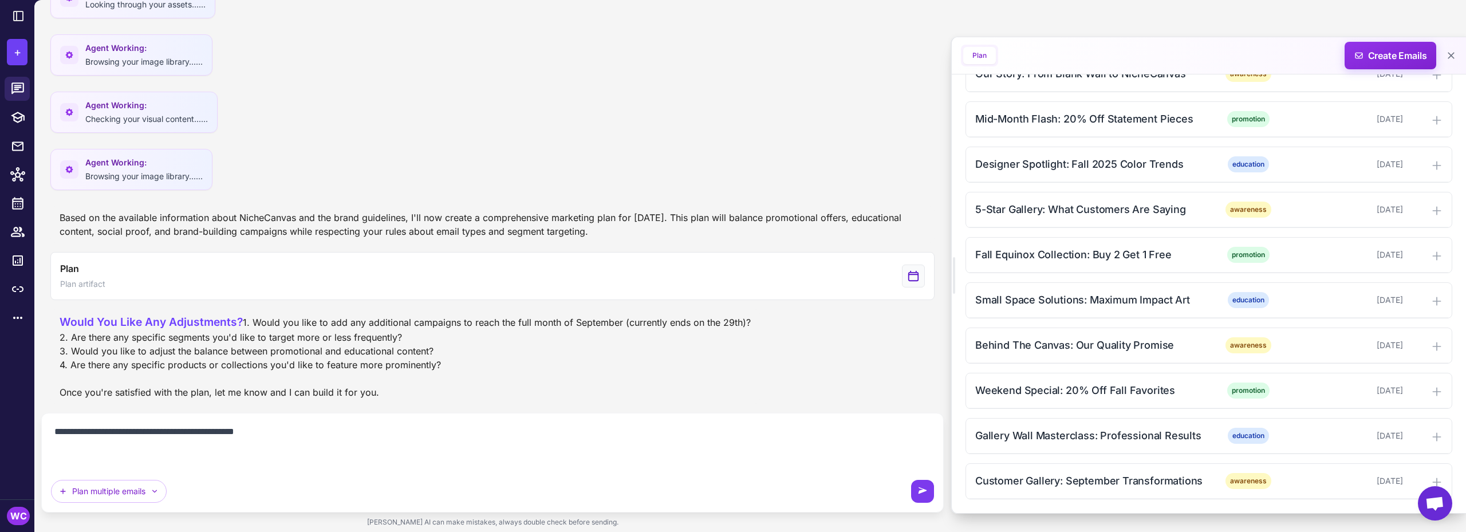
type textarea "**********"
click at [922, 492] on icon at bounding box center [923, 490] width 9 height 6
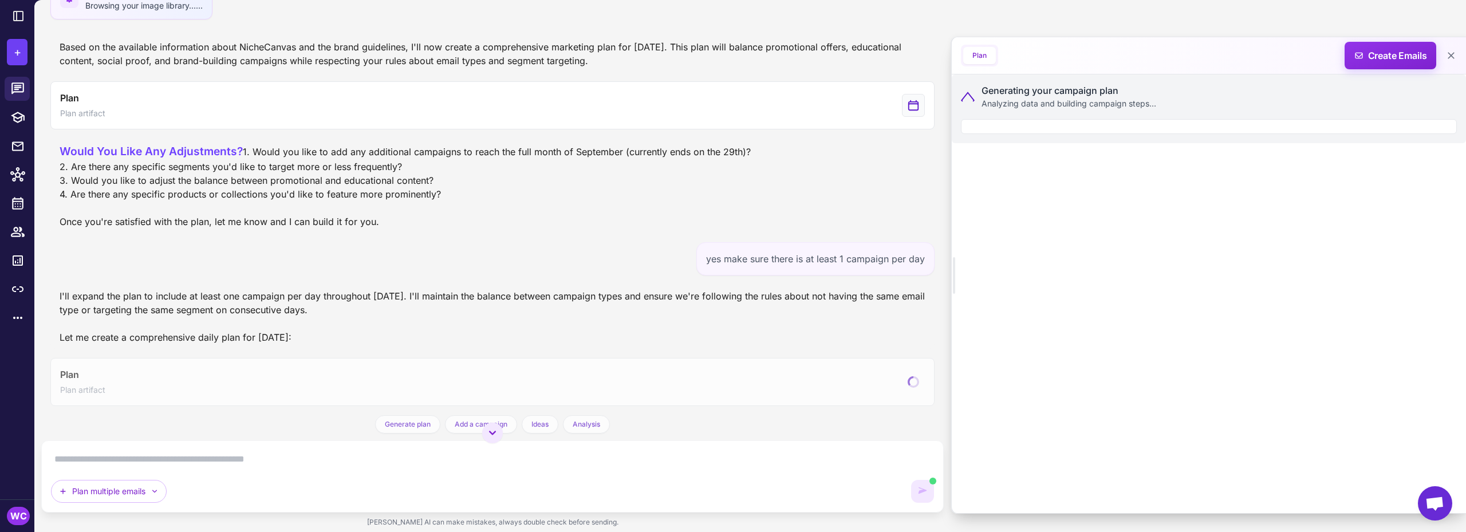
scroll to position [0, 0]
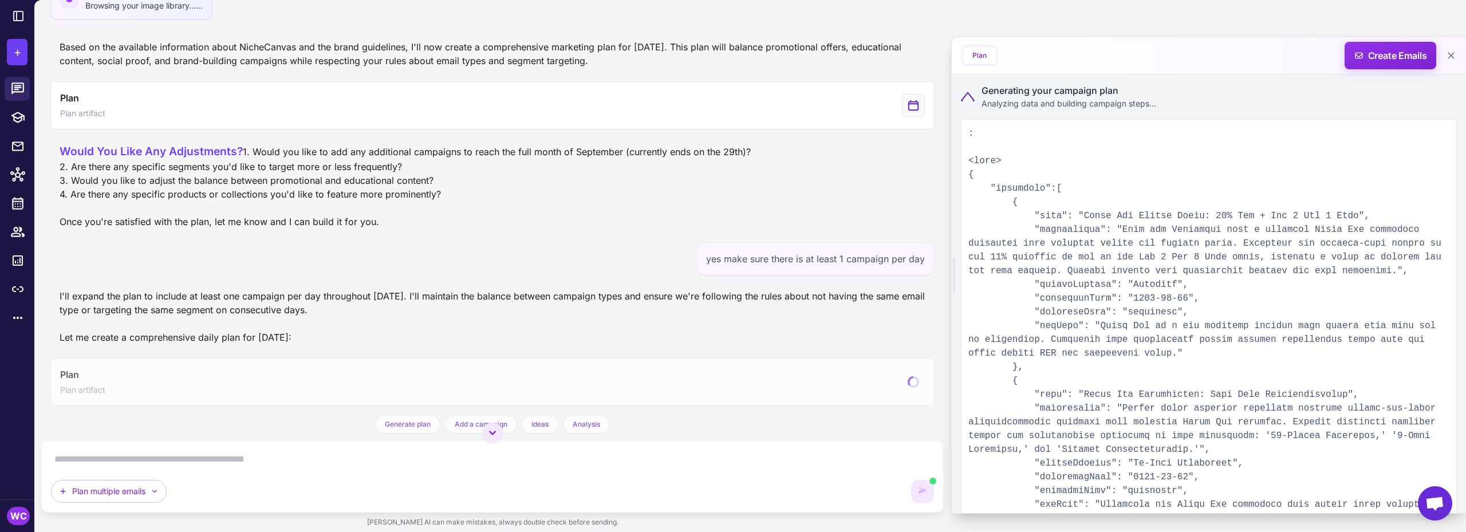
drag, startPoint x: 505, startPoint y: 312, endPoint x: 486, endPoint y: 313, distance: 18.9
drag, startPoint x: 486, startPoint y: 313, endPoint x: 904, endPoint y: 110, distance: 464.7
click at [904, 72] on div "Based on the available information about NicheCanvas and the brand guidelines, …" at bounding box center [492, 54] width 884 height 37
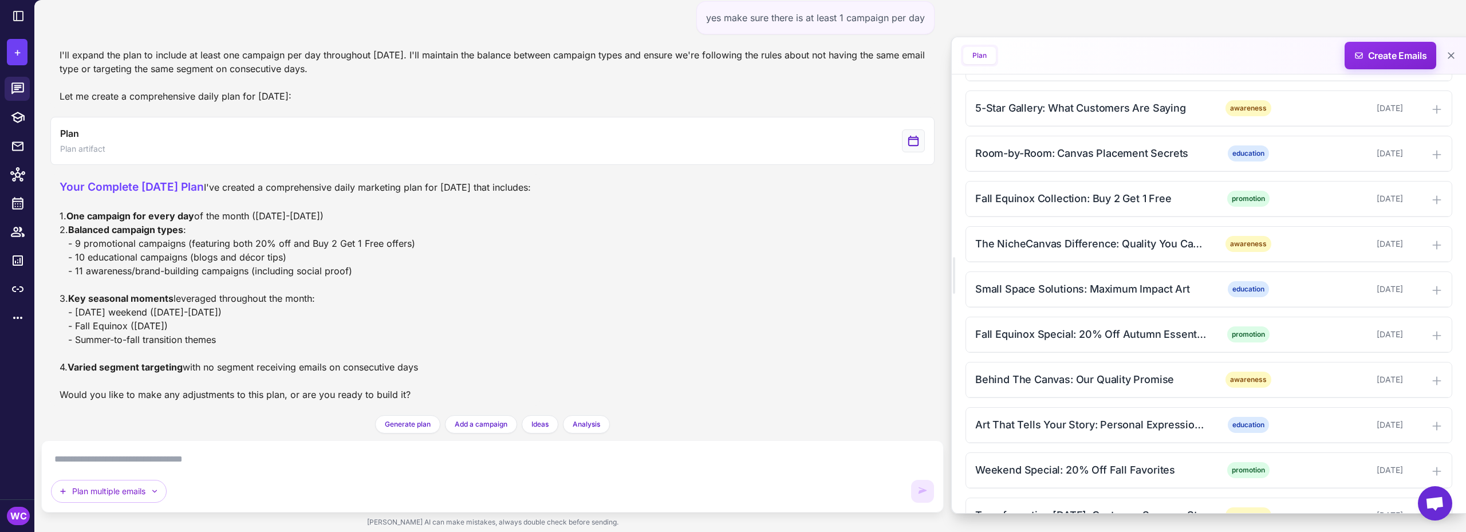
scroll to position [1315, 0]
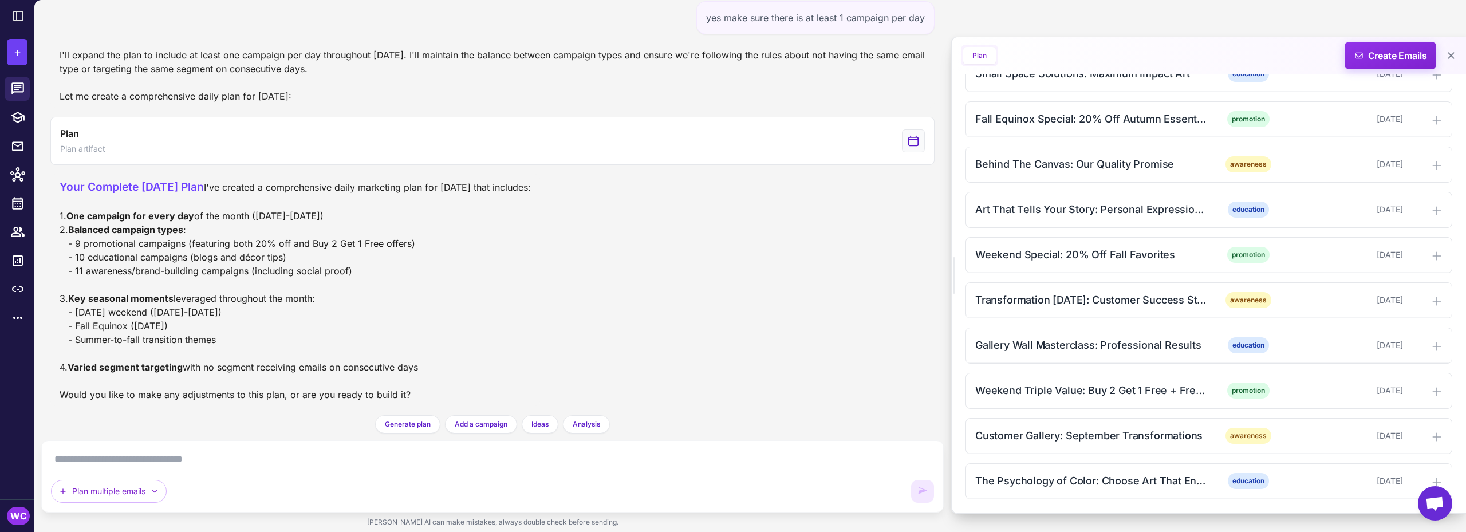
click at [229, 459] on textarea at bounding box center [492, 459] width 883 height 18
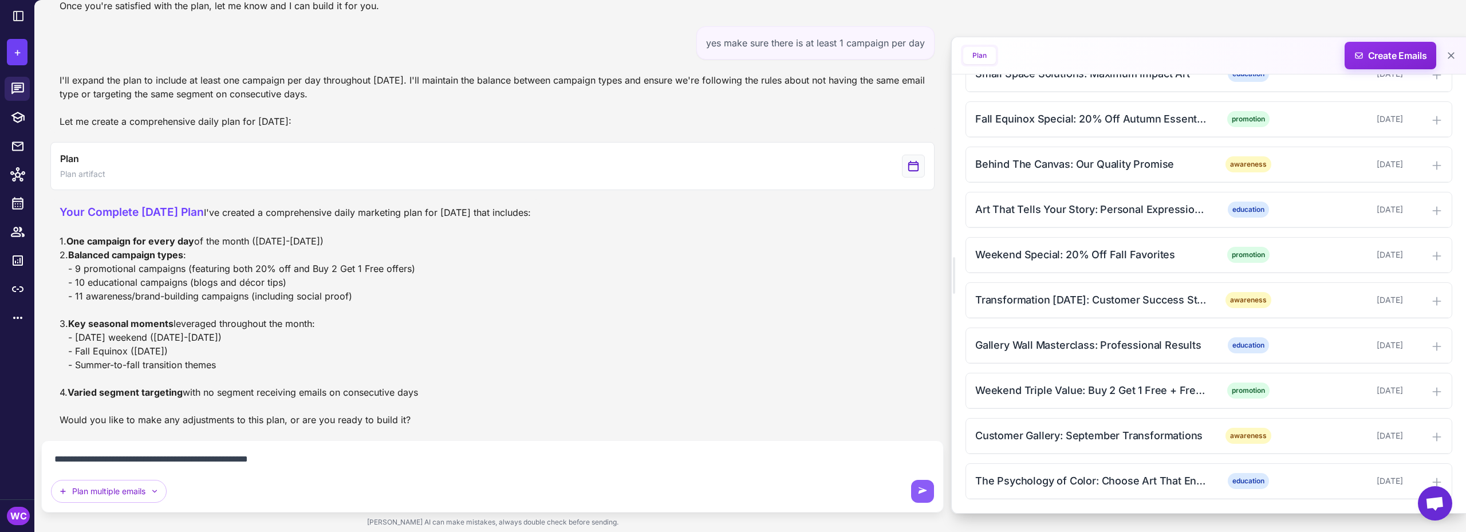
type textarea "**********"
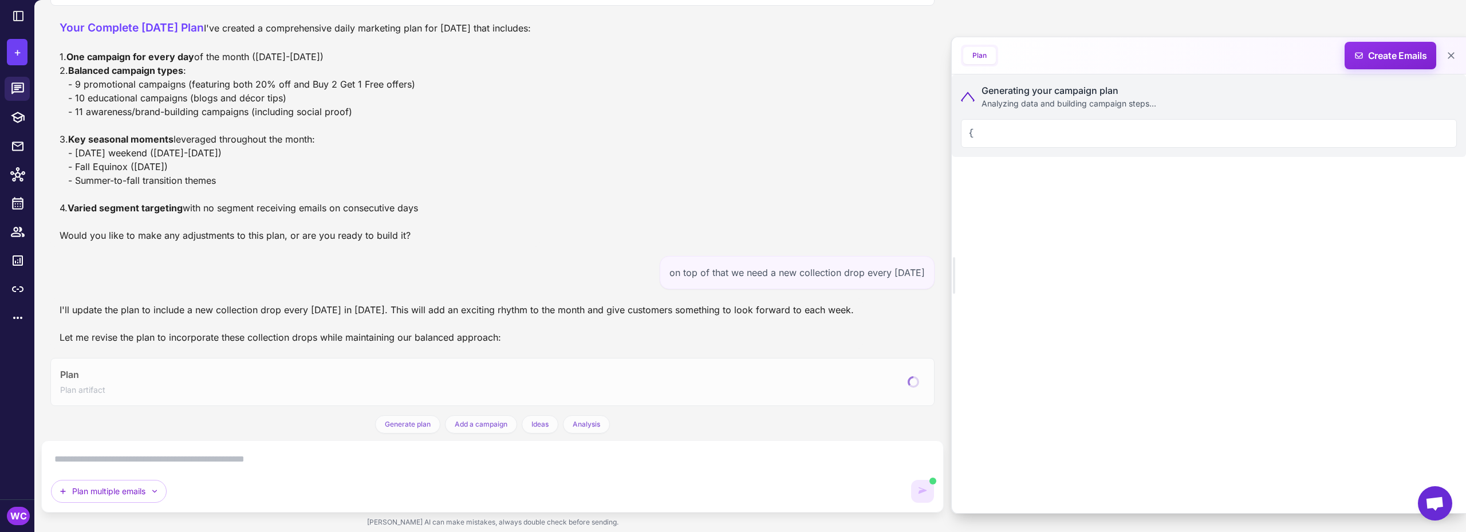
scroll to position [0, 0]
